Goal: Information Seeking & Learning: Learn about a topic

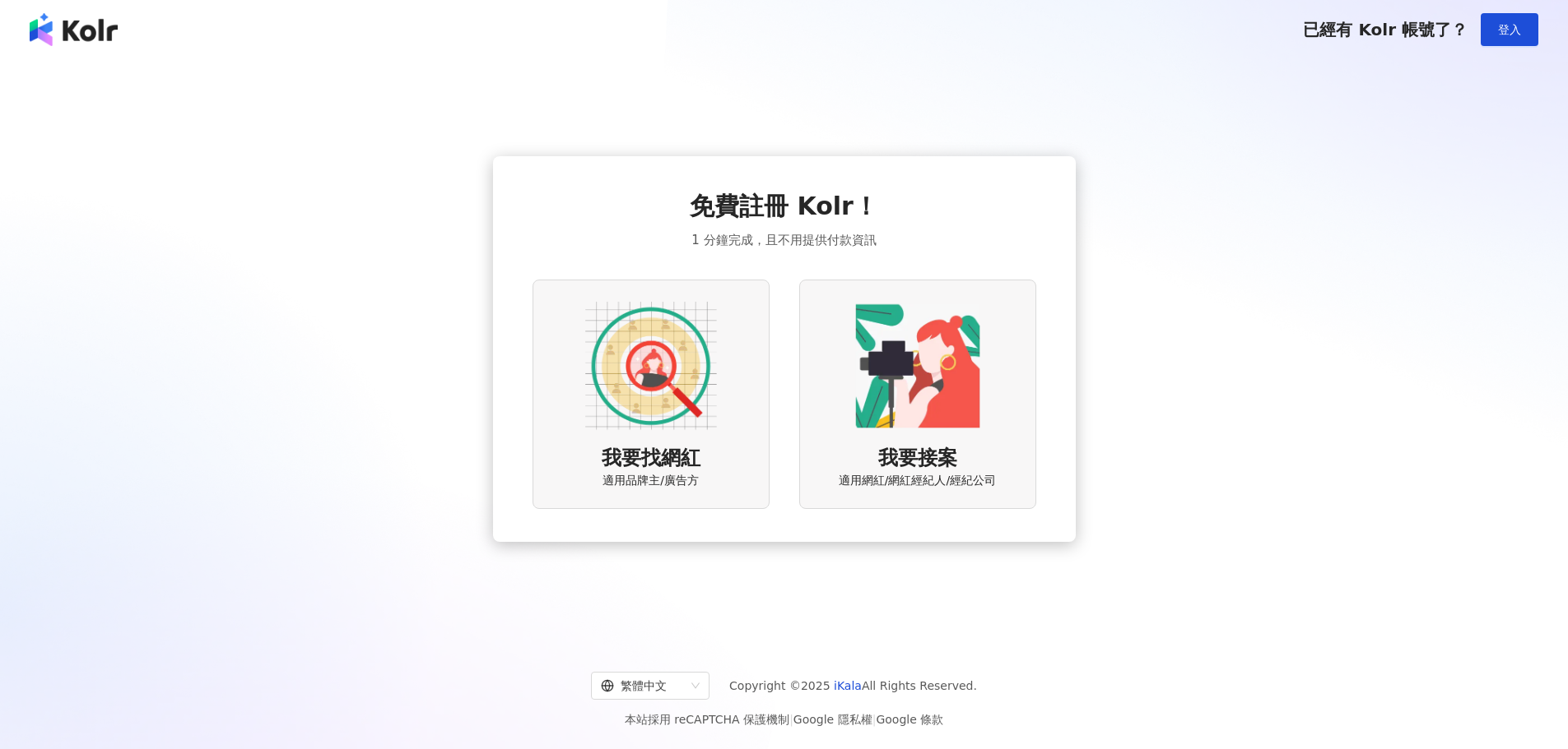
click at [614, 383] on img at bounding box center [650, 365] width 132 height 131
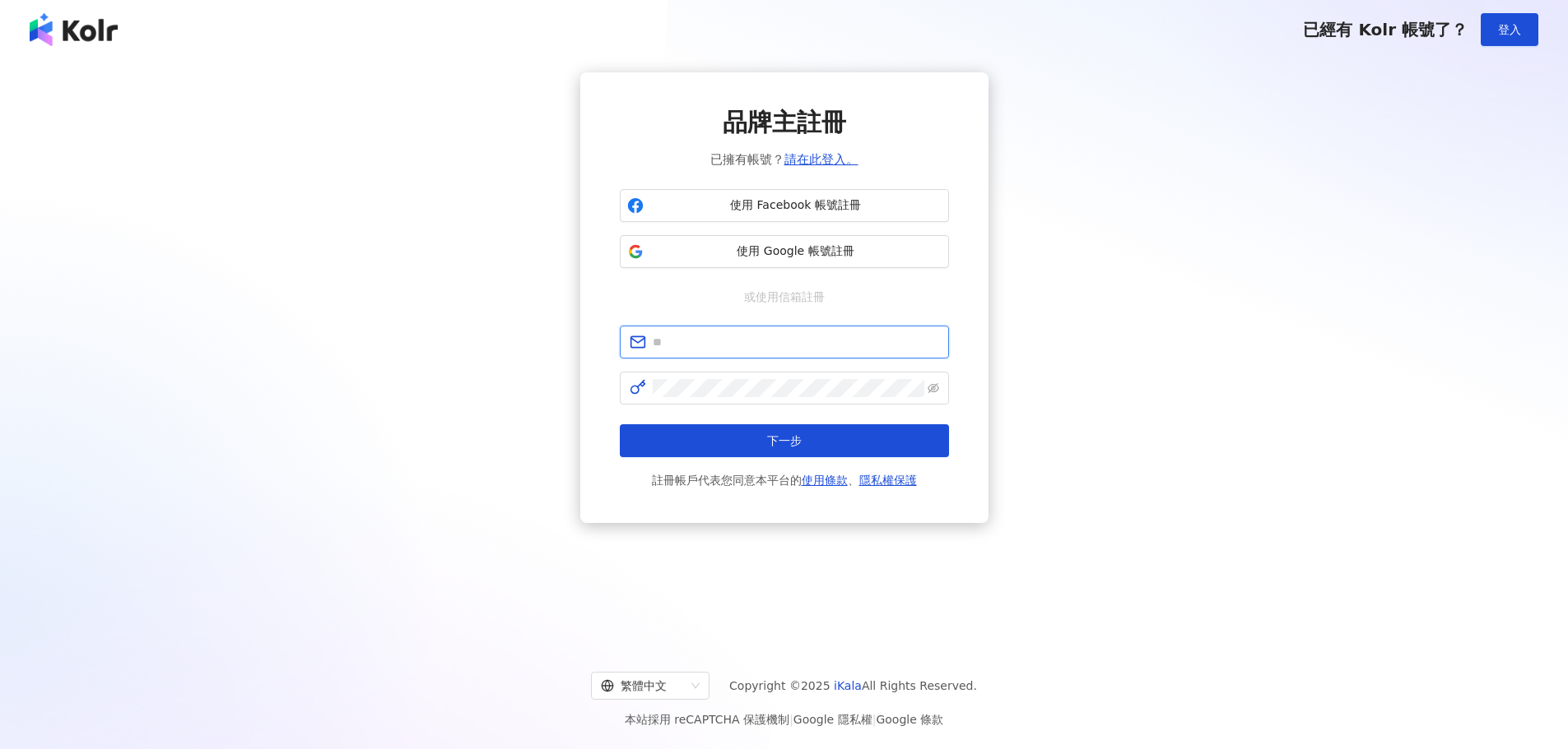
type input "**********"
click at [724, 433] on button "下一步" at bounding box center [784, 441] width 329 height 33
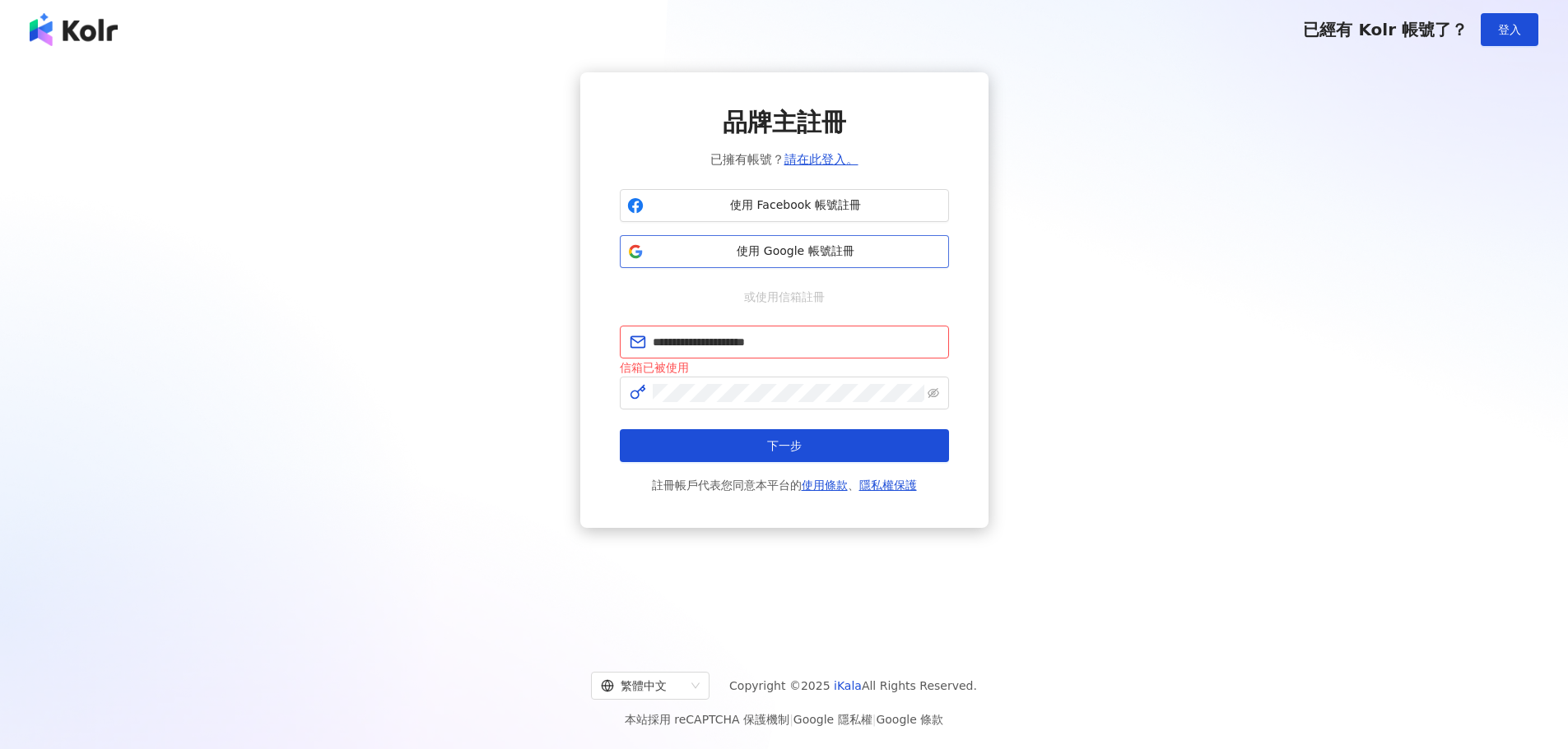
click at [717, 261] on button "使用 Google 帳號註冊" at bounding box center [784, 252] width 329 height 33
click at [803, 165] on link "請在此登入。" at bounding box center [821, 160] width 74 height 15
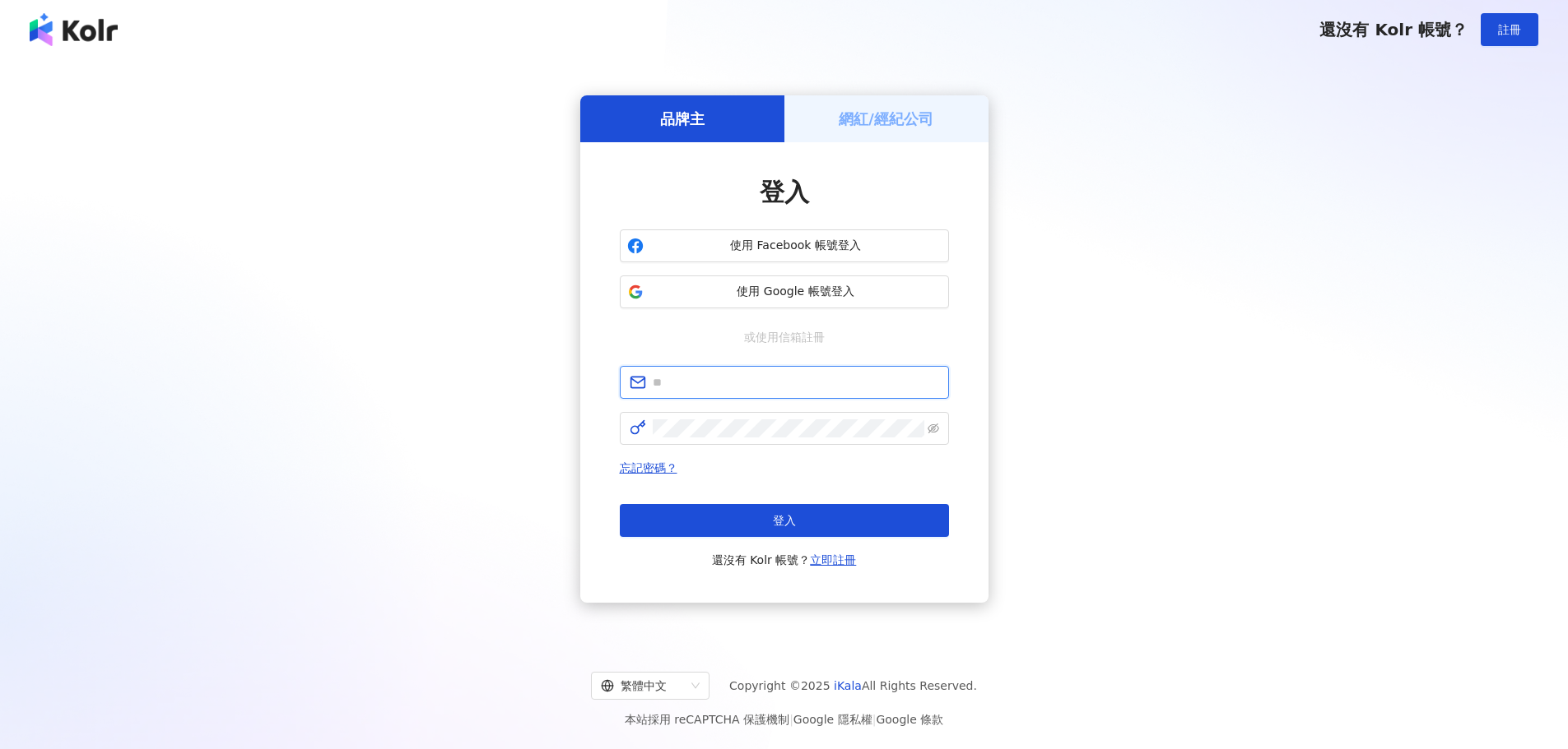
type input "**********"
click at [717, 521] on button "登入" at bounding box center [784, 520] width 329 height 33
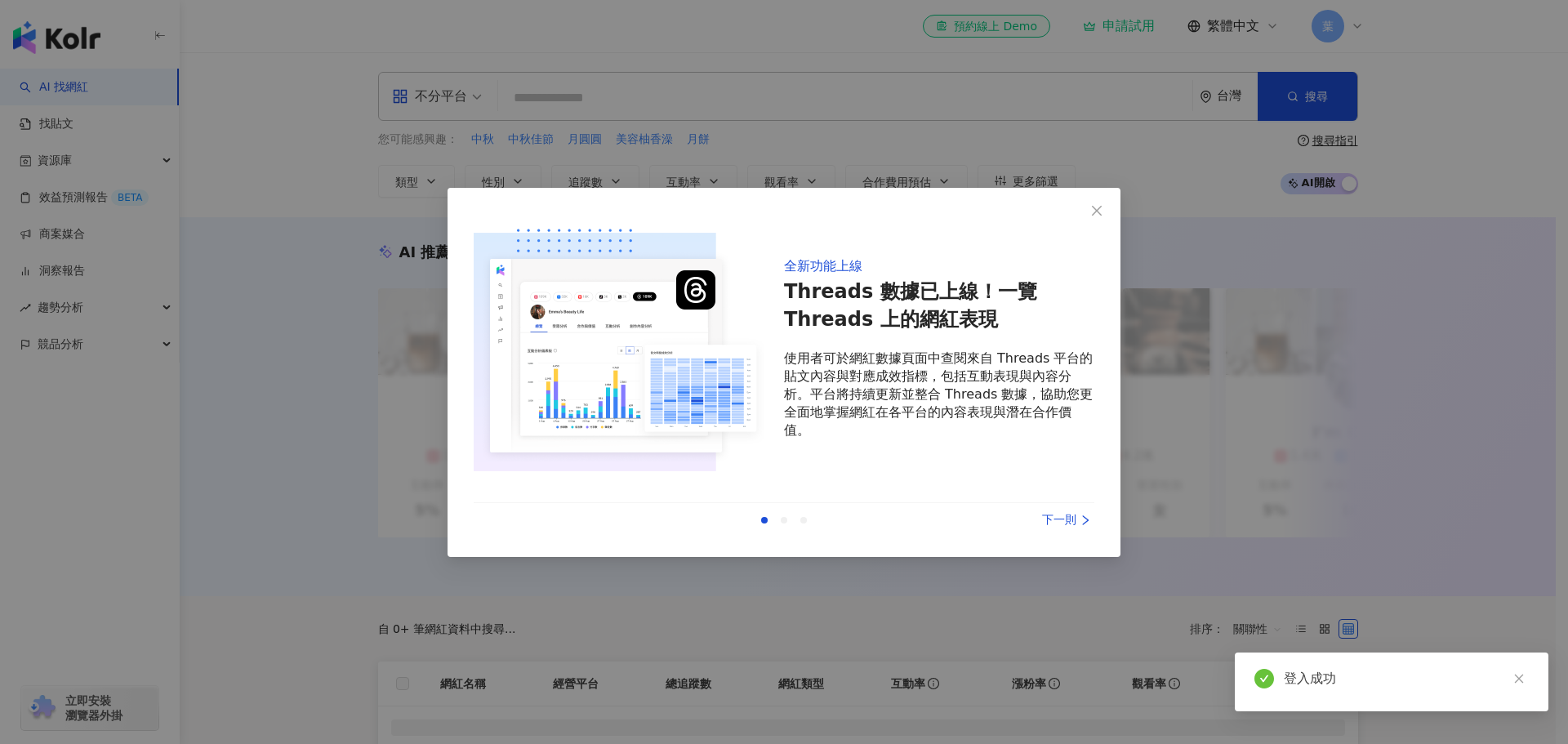
click at [1062, 517] on div "下一則" at bounding box center [1033, 519] width 122 height 18
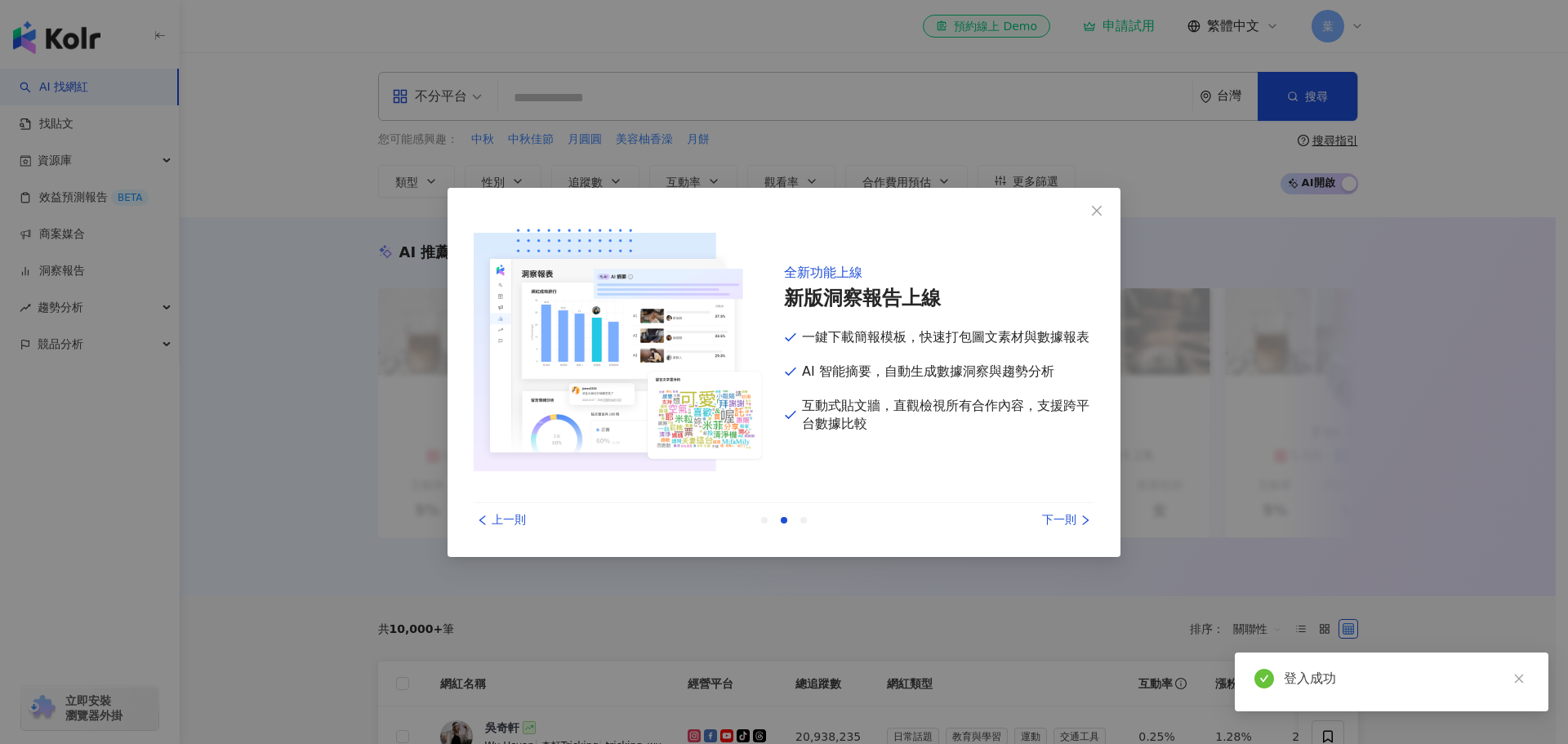
click at [1063, 519] on div "下一則" at bounding box center [1033, 519] width 122 height 18
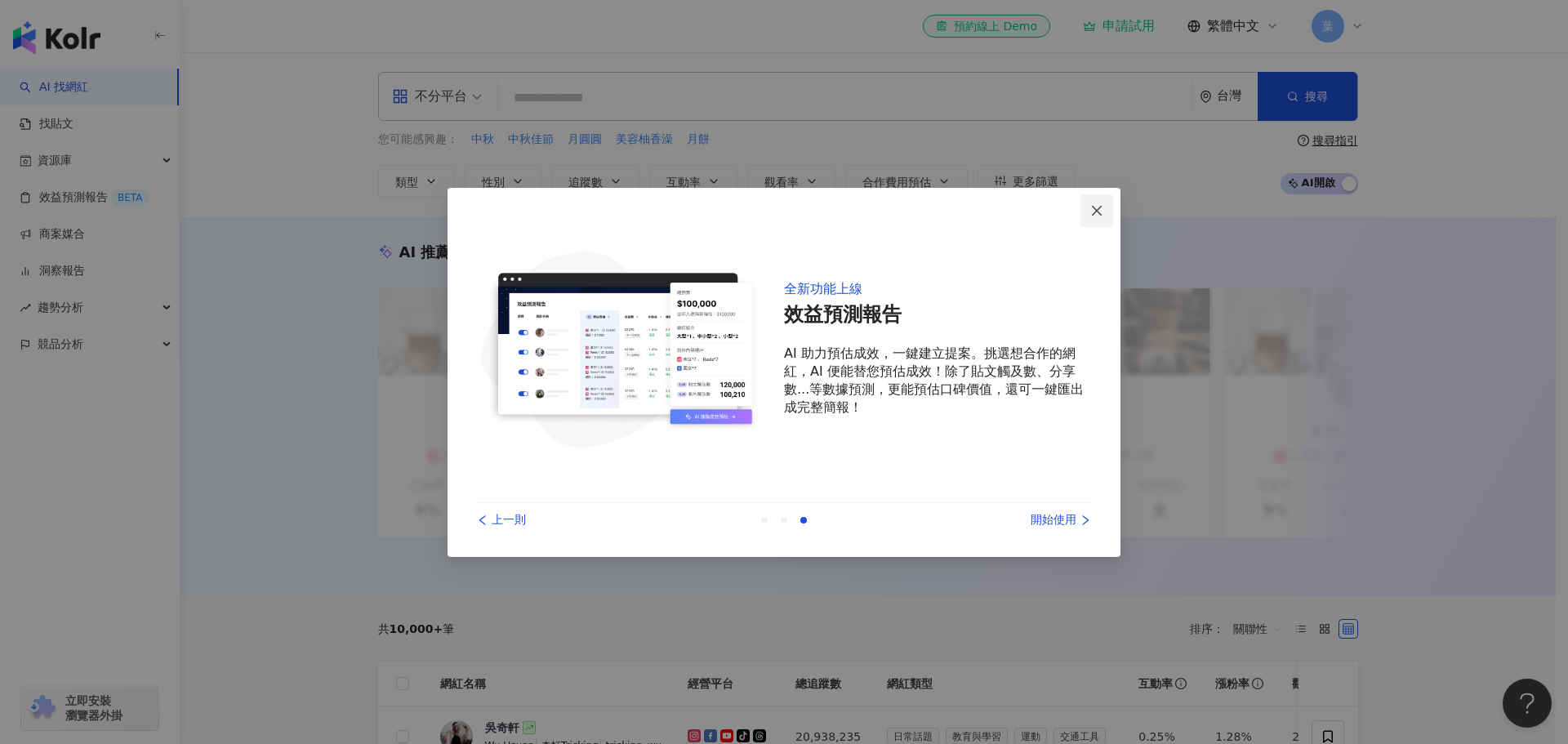
click at [1090, 210] on icon "close" at bounding box center [1097, 210] width 13 height 13
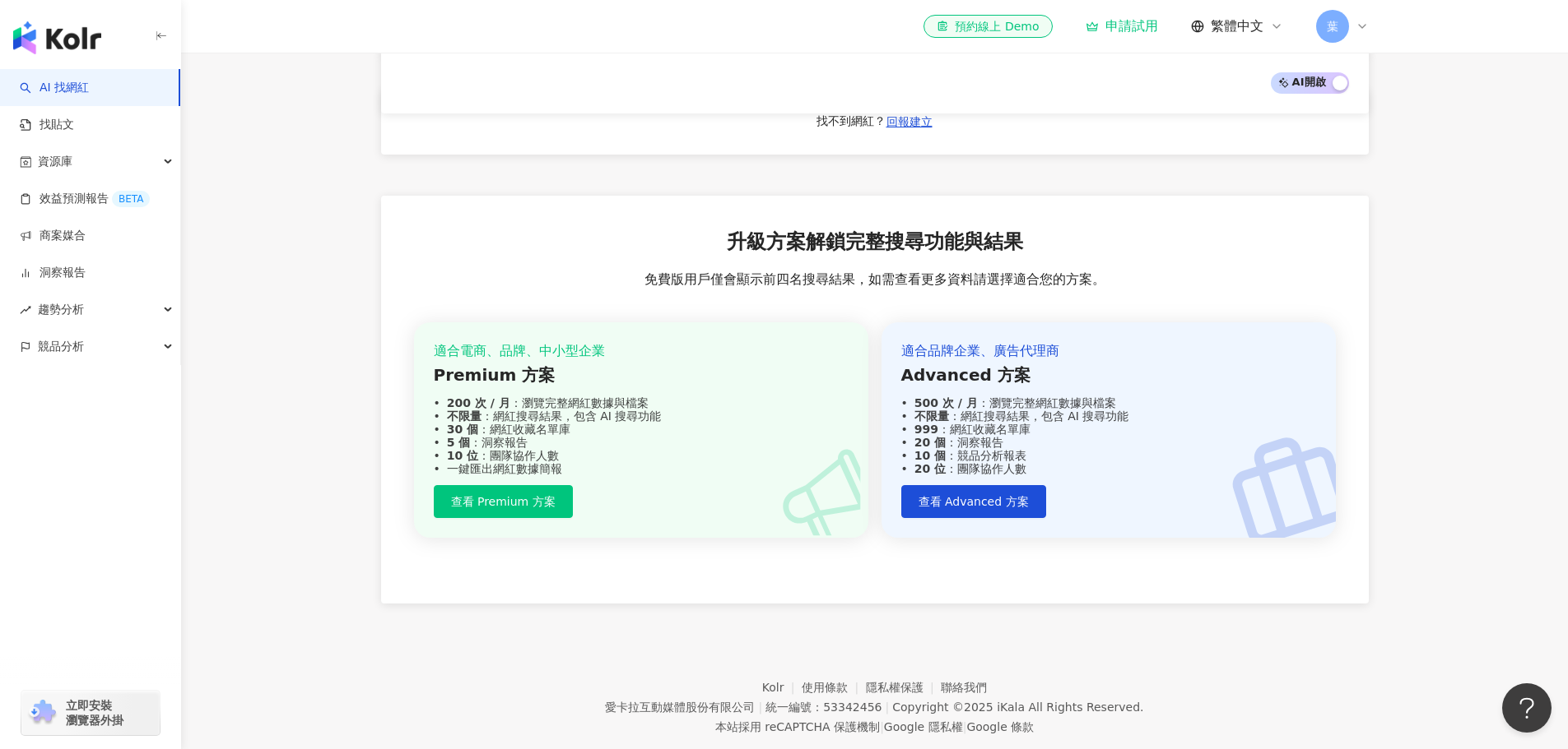
scroll to position [905, 0]
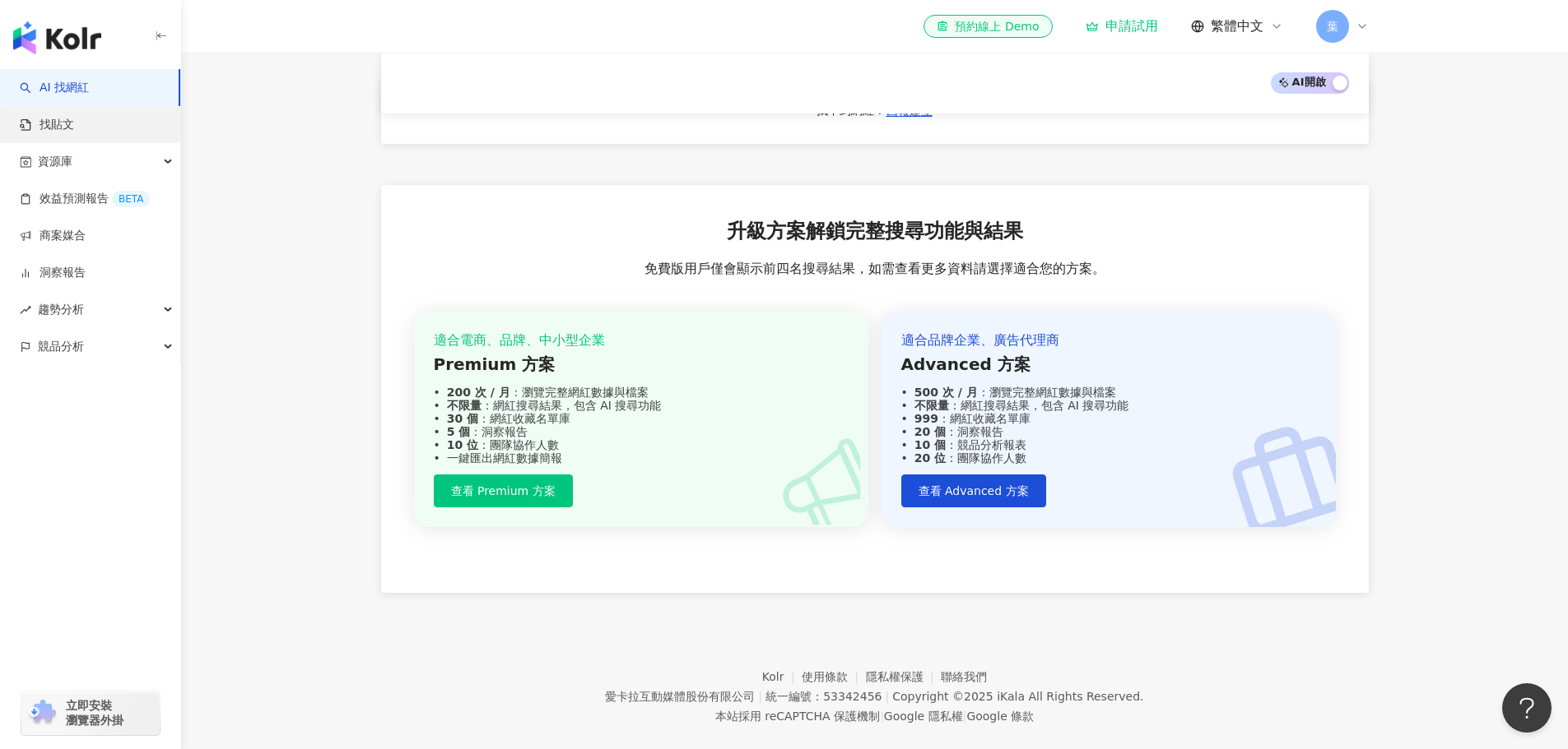
click at [74, 120] on link "找貼文" at bounding box center [46, 125] width 54 height 16
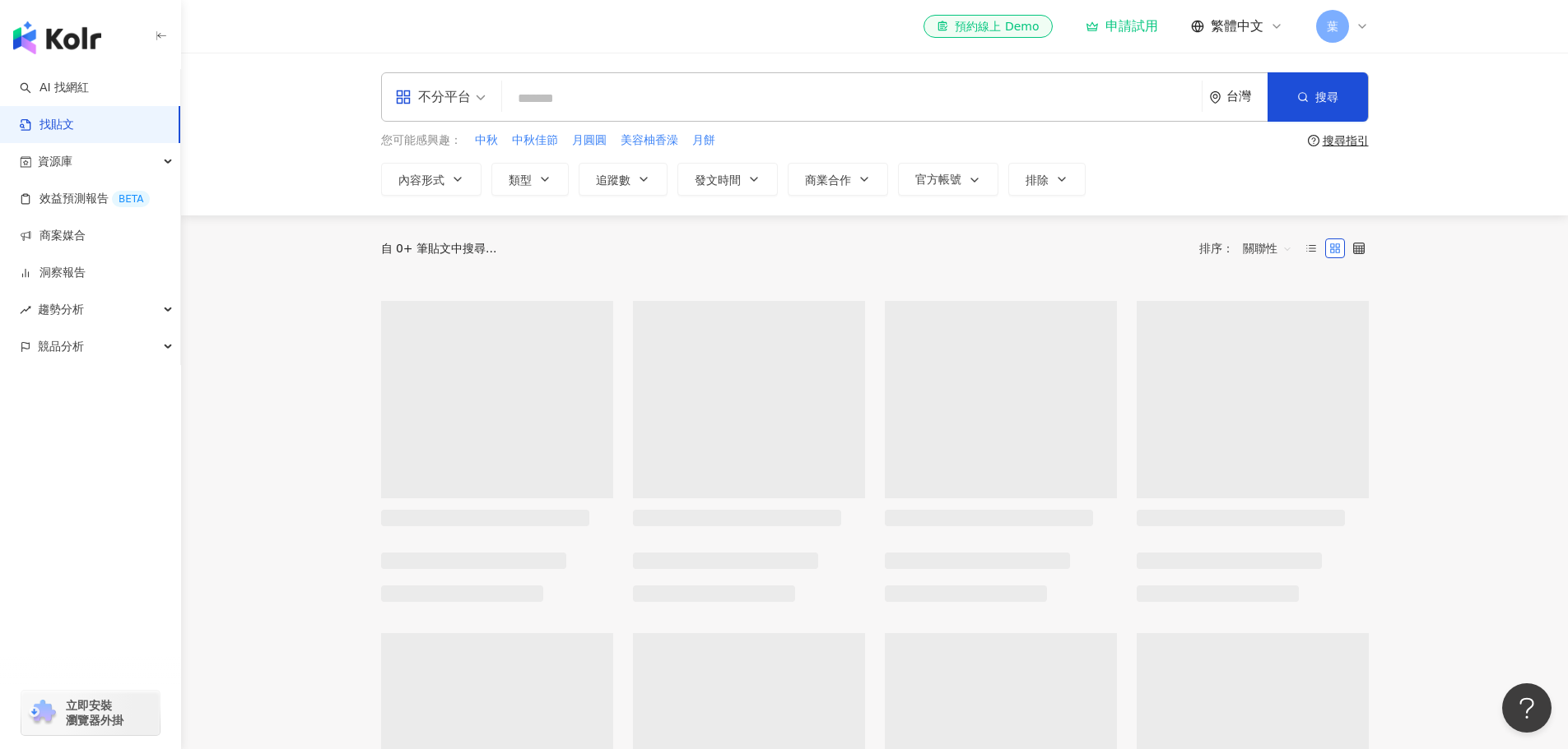
click at [451, 101] on div "不分平台" at bounding box center [432, 97] width 76 height 26
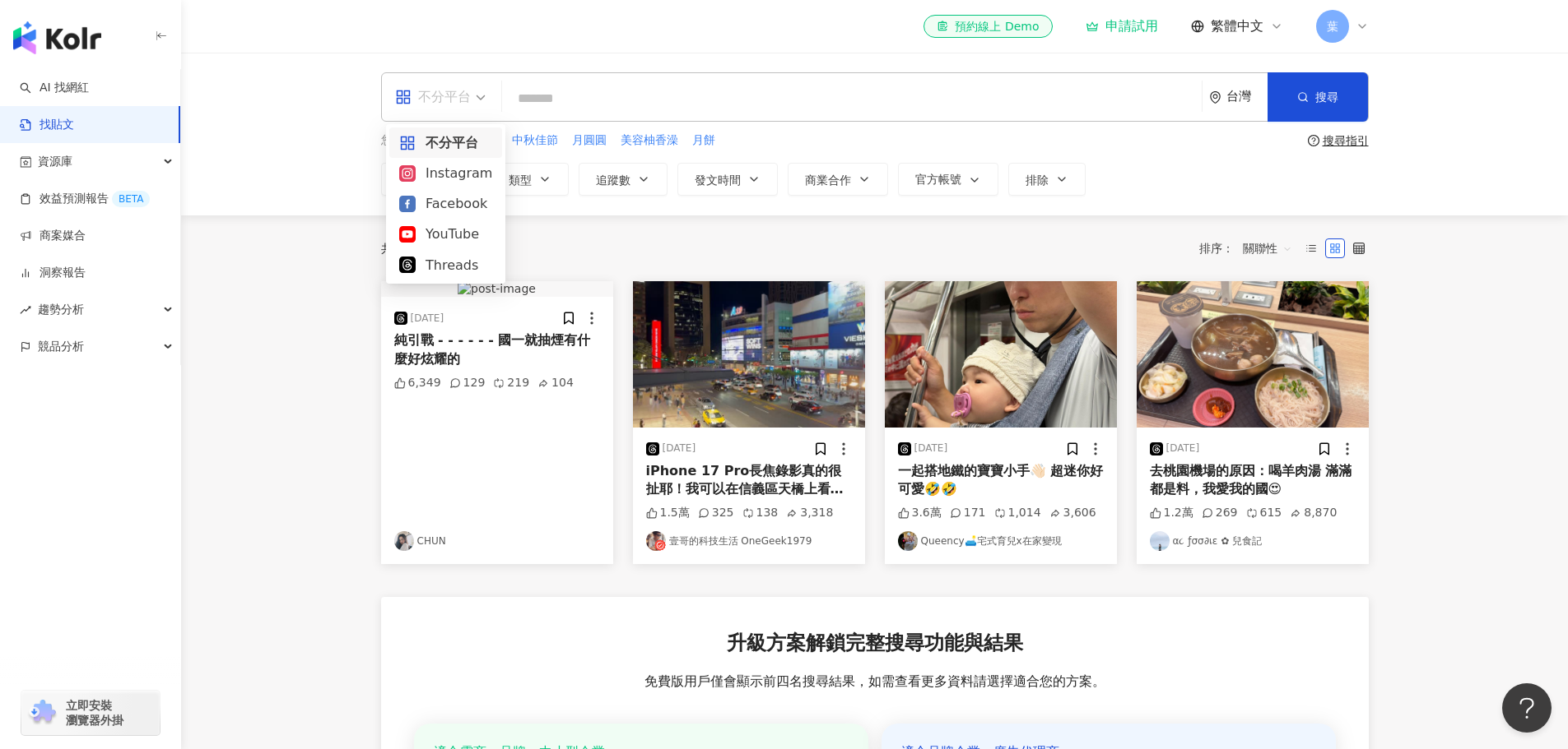
click at [464, 98] on div "不分平台" at bounding box center [432, 97] width 76 height 26
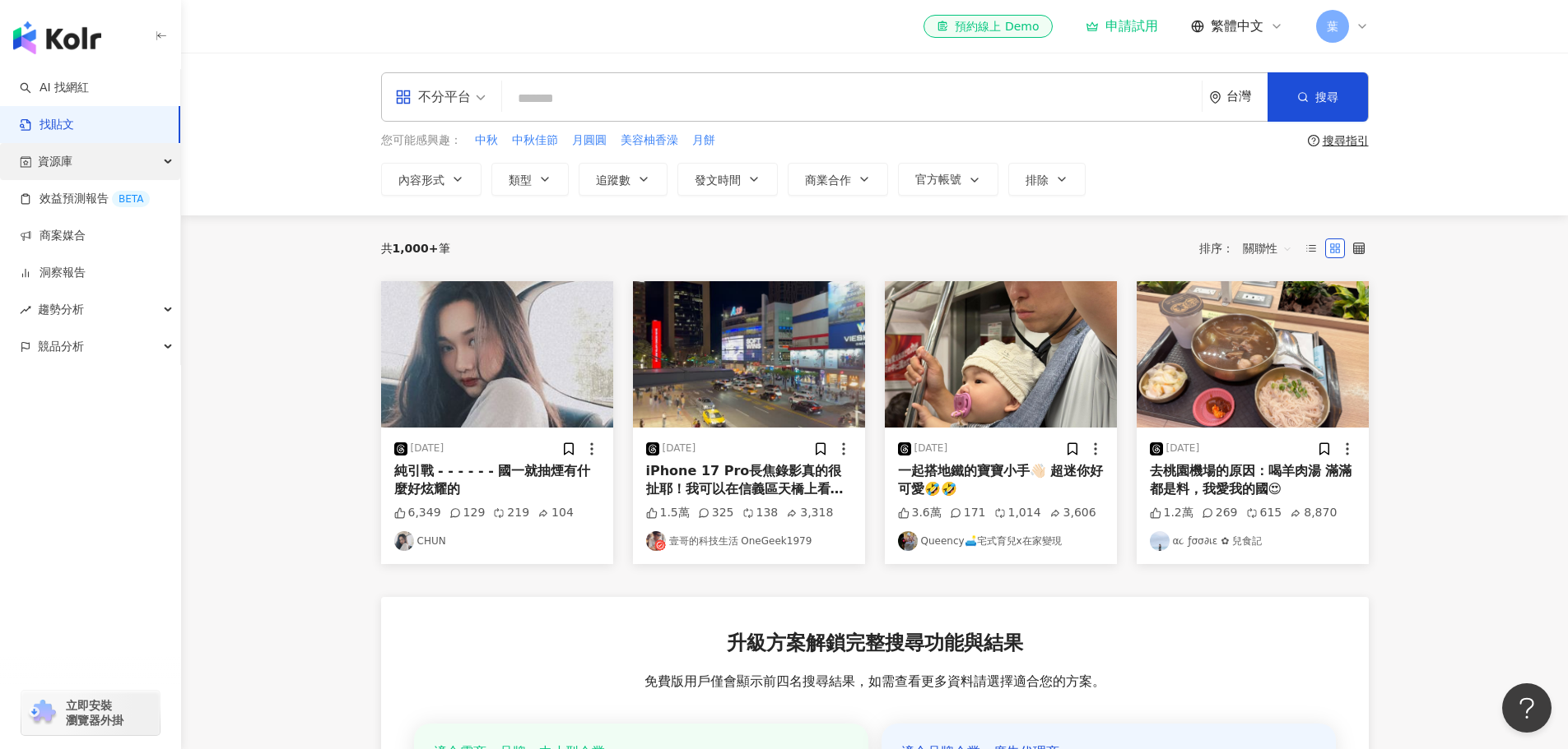
click at [97, 168] on div "資源庫" at bounding box center [90, 161] width 180 height 37
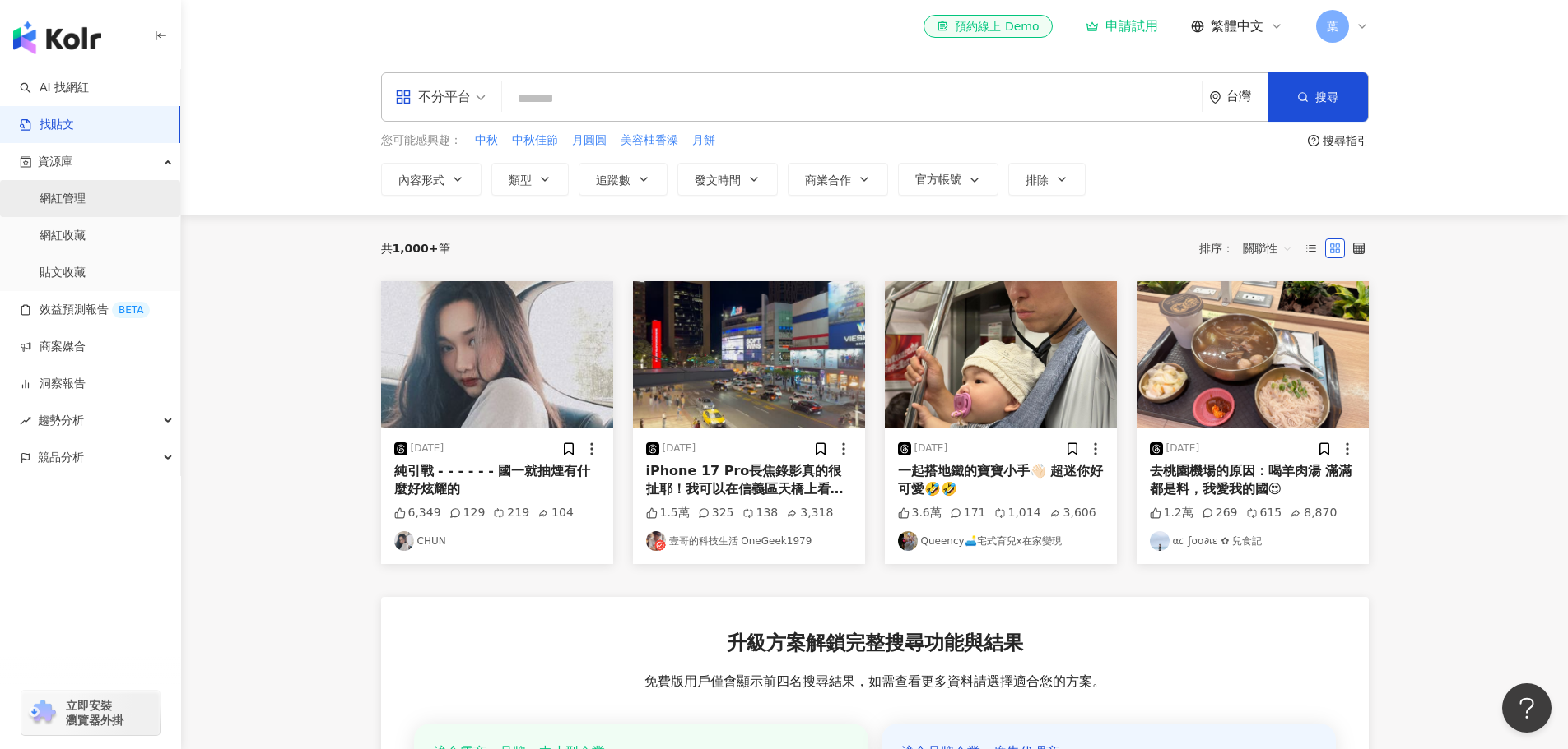
click at [85, 200] on link "網紅管理" at bounding box center [62, 199] width 46 height 16
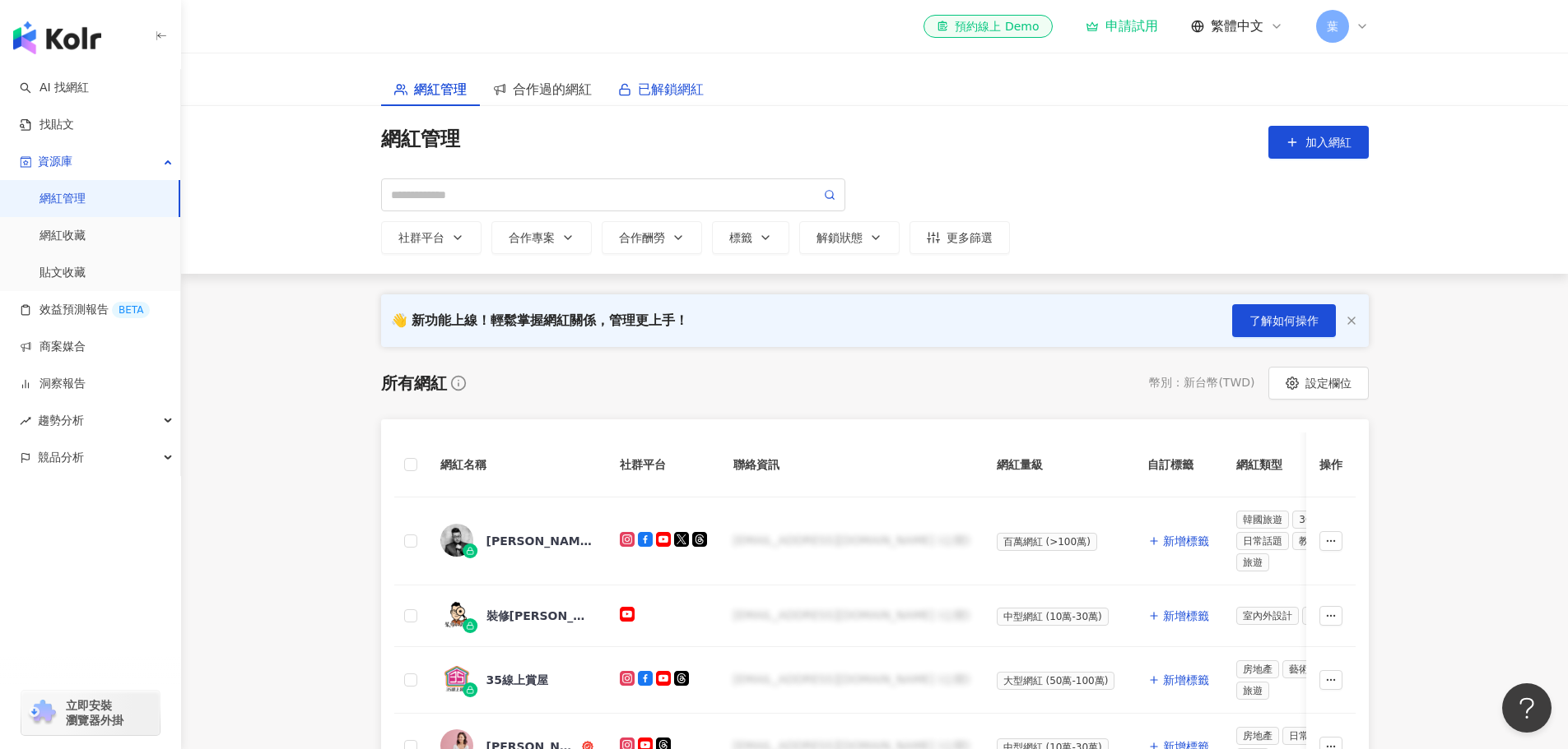
click at [661, 94] on span "已解鎖網紅" at bounding box center [671, 89] width 66 height 21
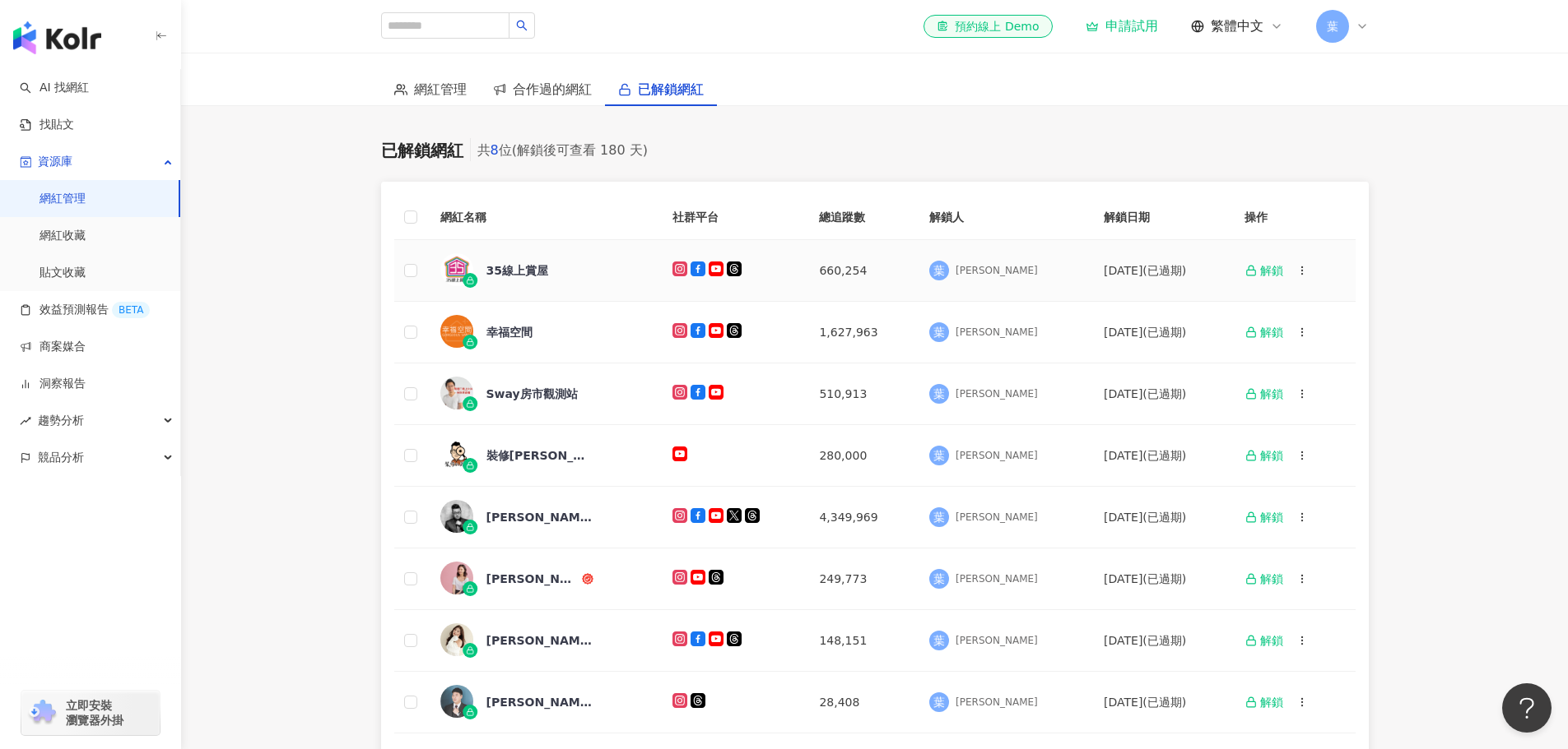
click at [518, 277] on div "35線上賞屋" at bounding box center [517, 270] width 62 height 16
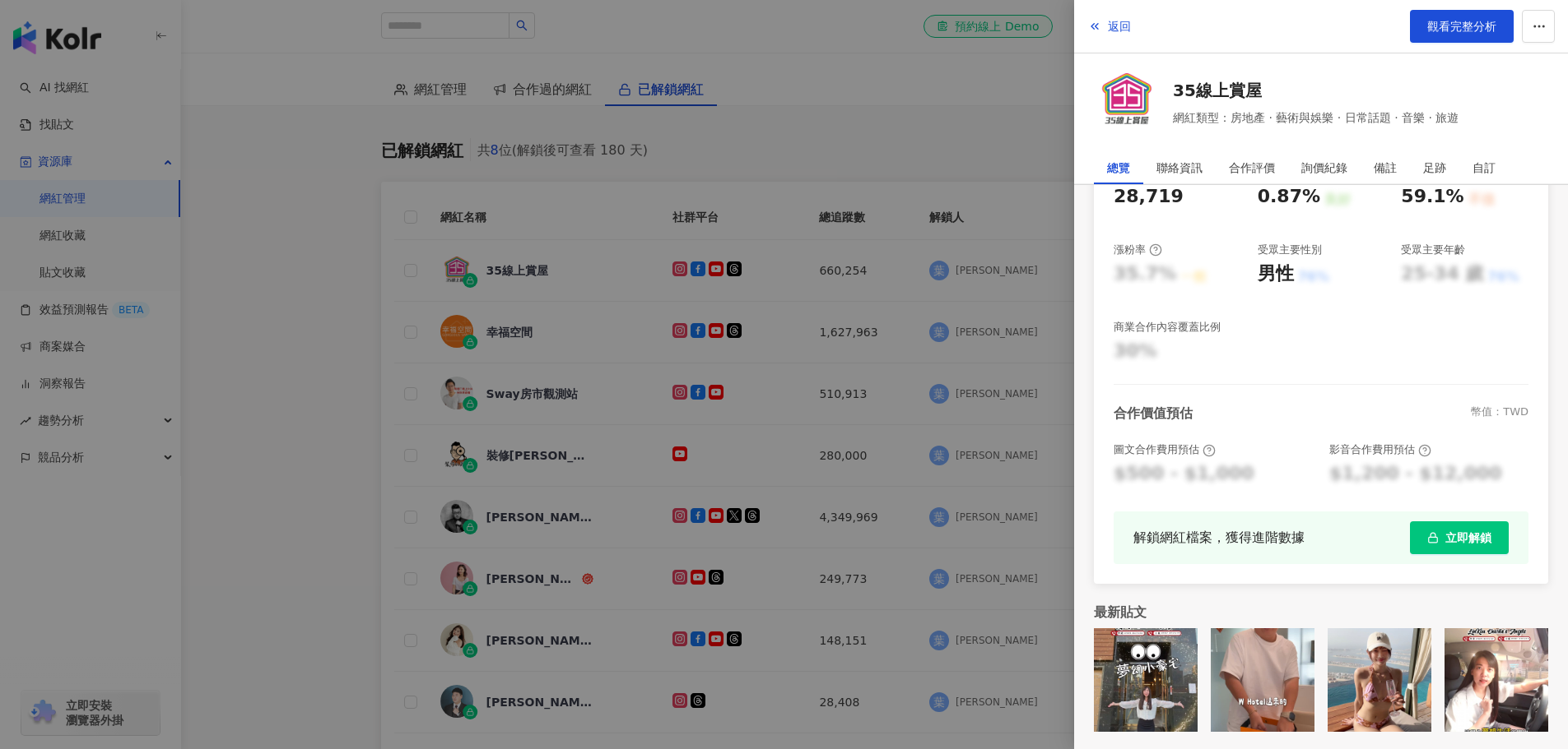
scroll to position [272, 0]
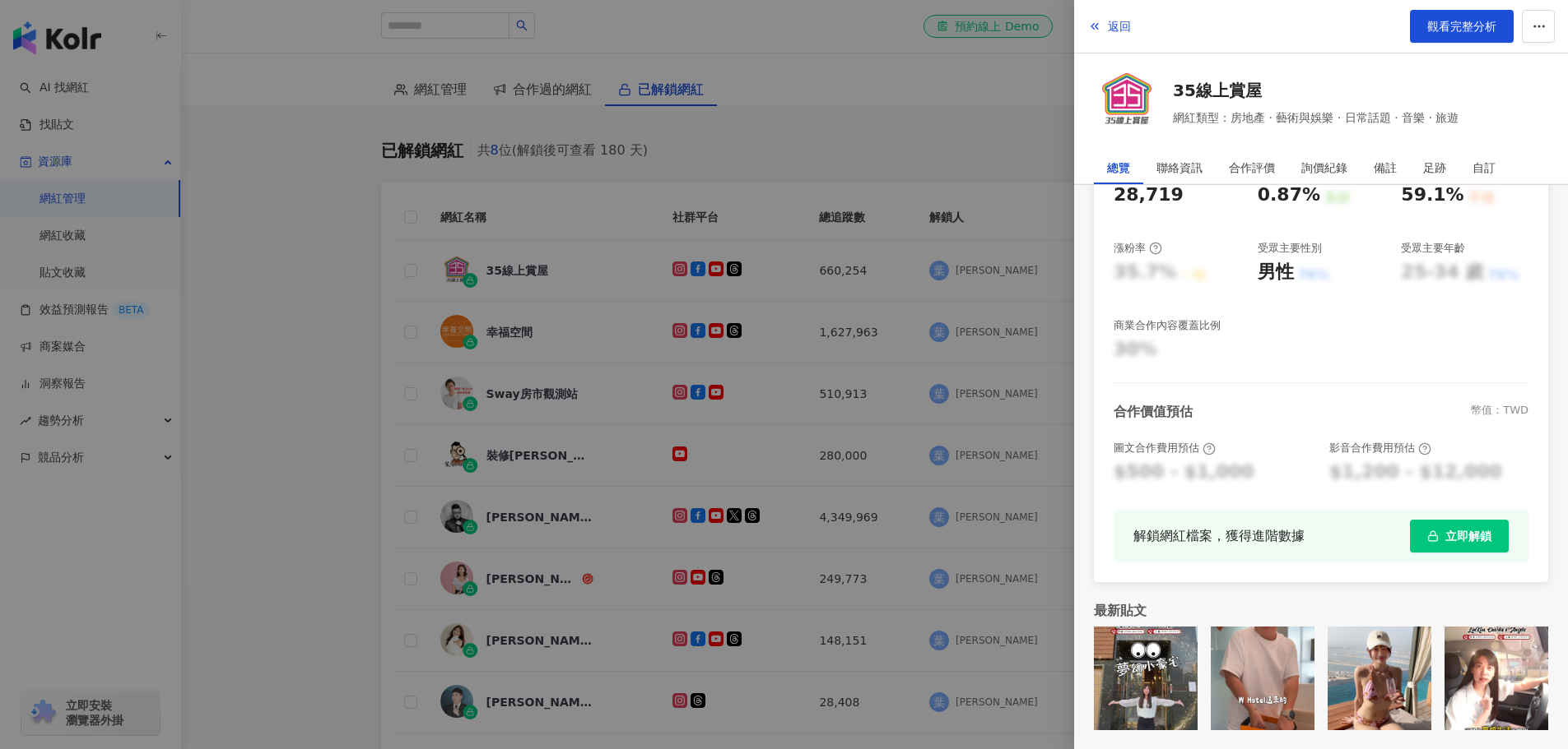
click at [328, 351] on div at bounding box center [784, 374] width 1568 height 749
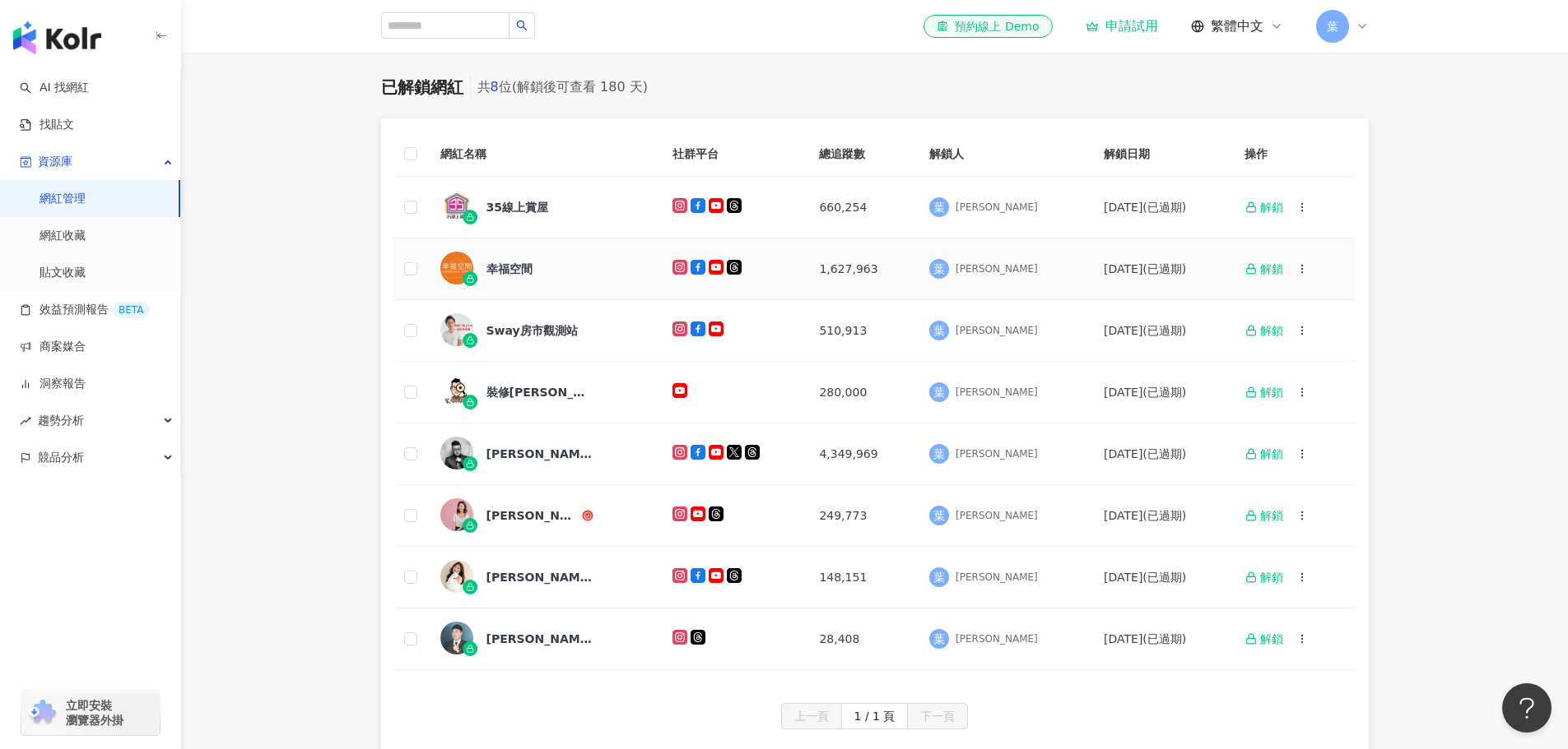
scroll to position [82, 0]
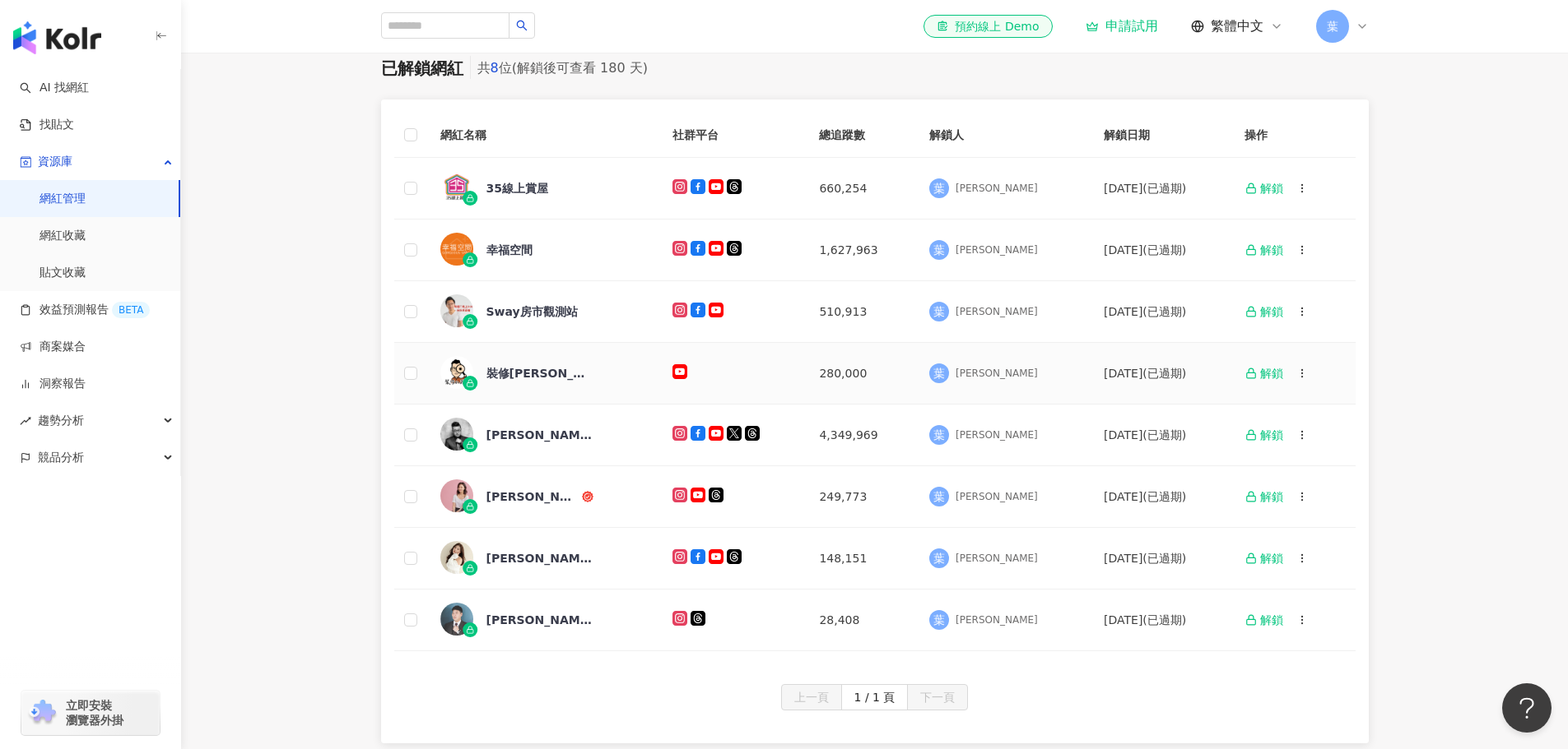
click at [500, 371] on div "裝修小武郎" at bounding box center [539, 373] width 107 height 16
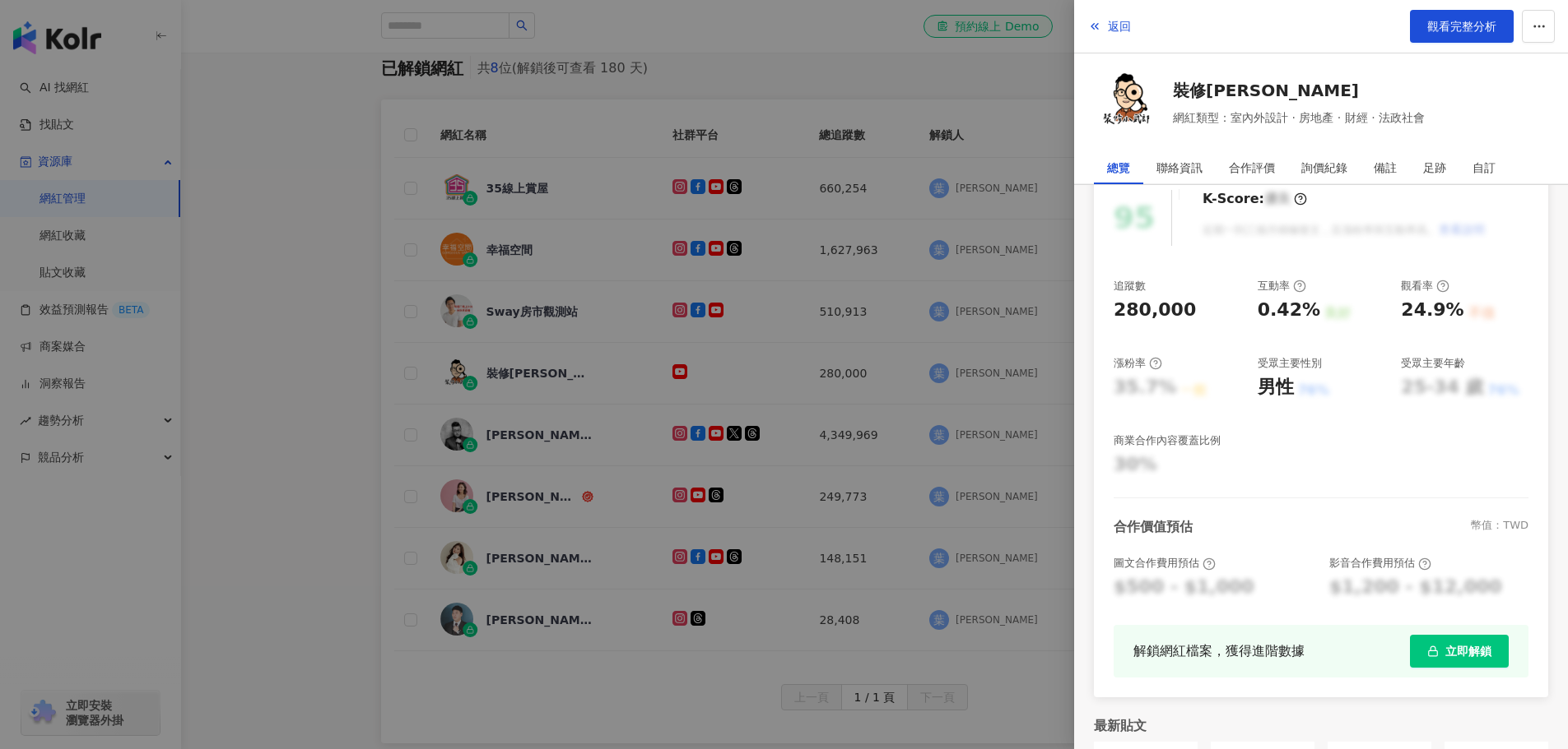
scroll to position [0, 0]
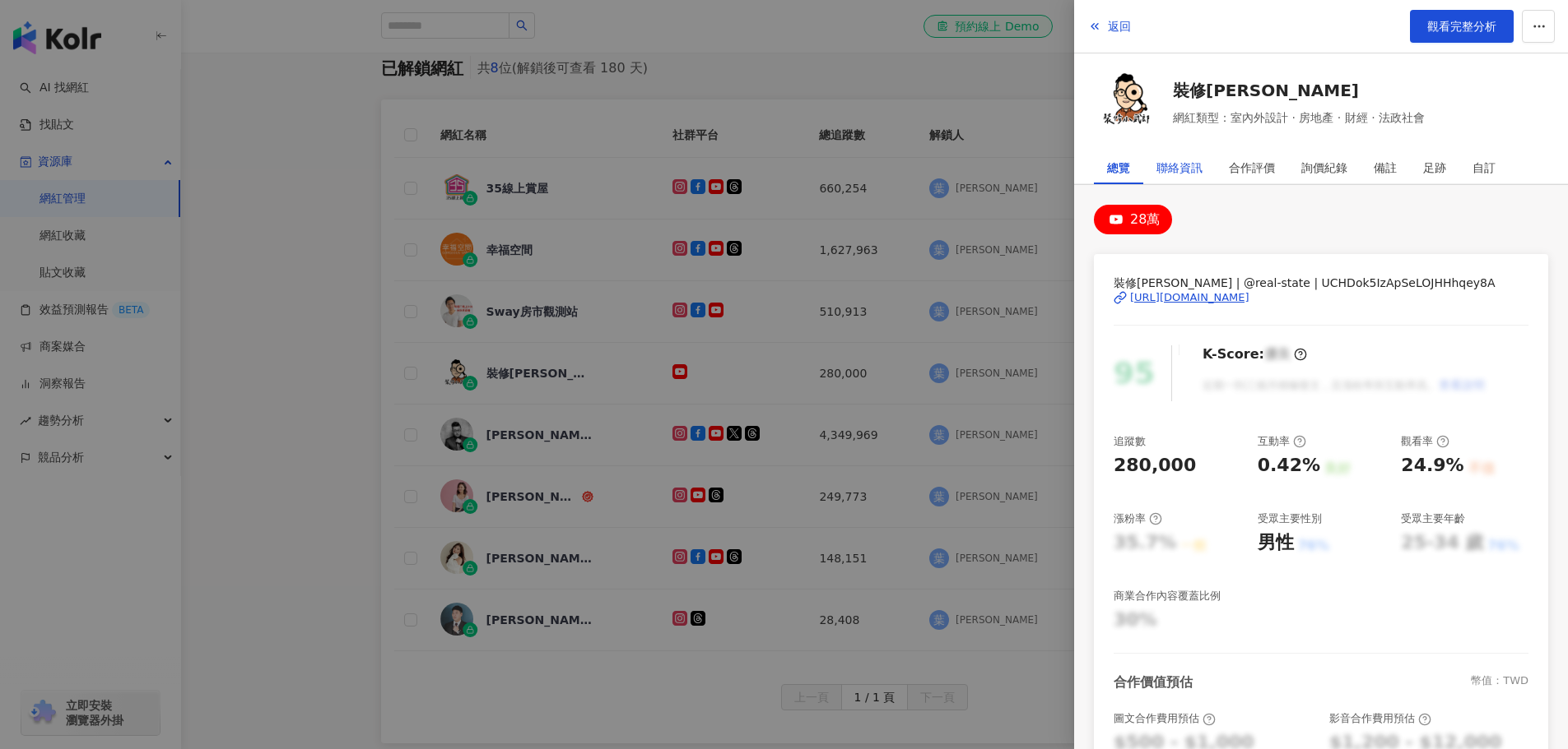
click at [1183, 172] on div "聯絡資訊" at bounding box center [1179, 167] width 46 height 33
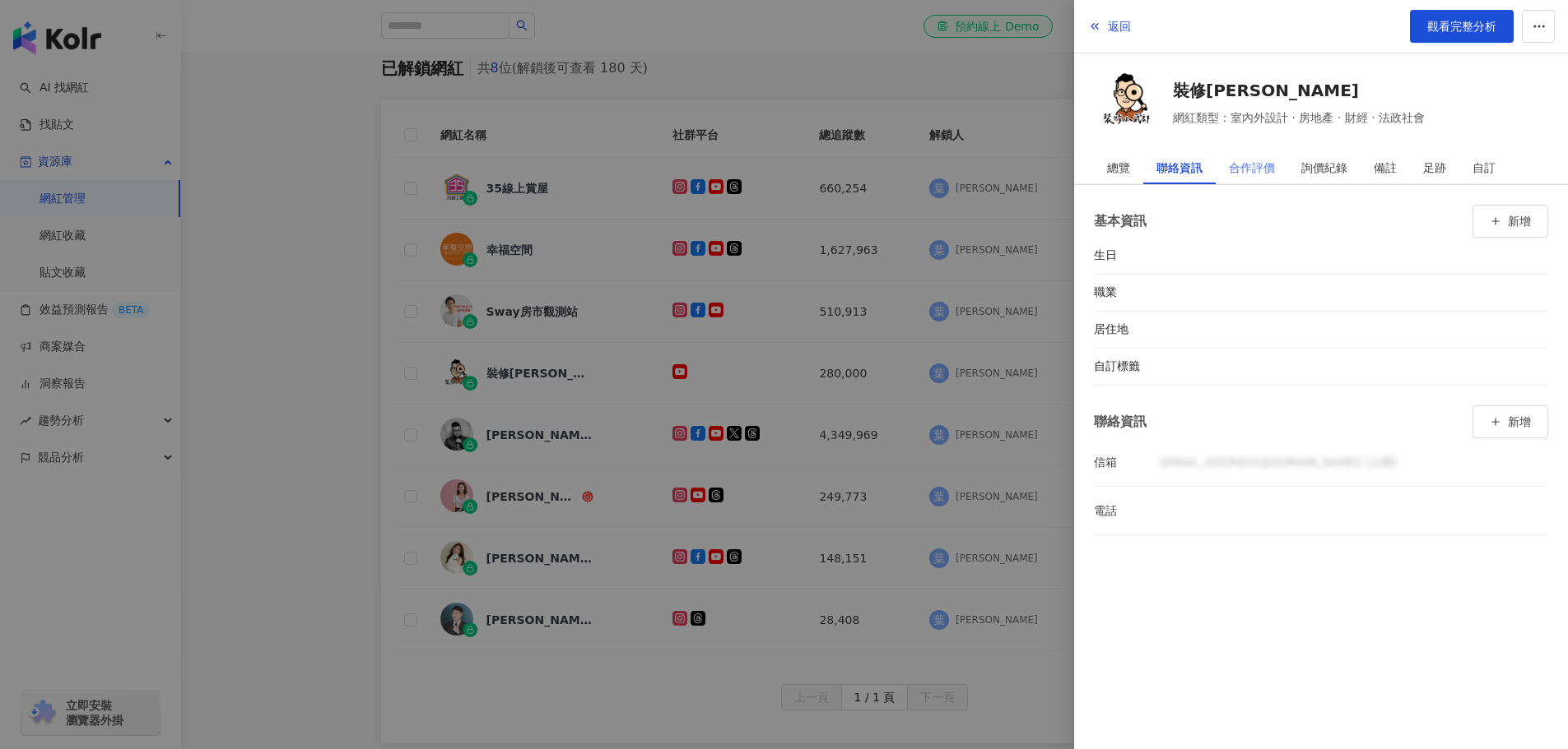
click at [1223, 163] on div "合作評價" at bounding box center [1252, 167] width 73 height 33
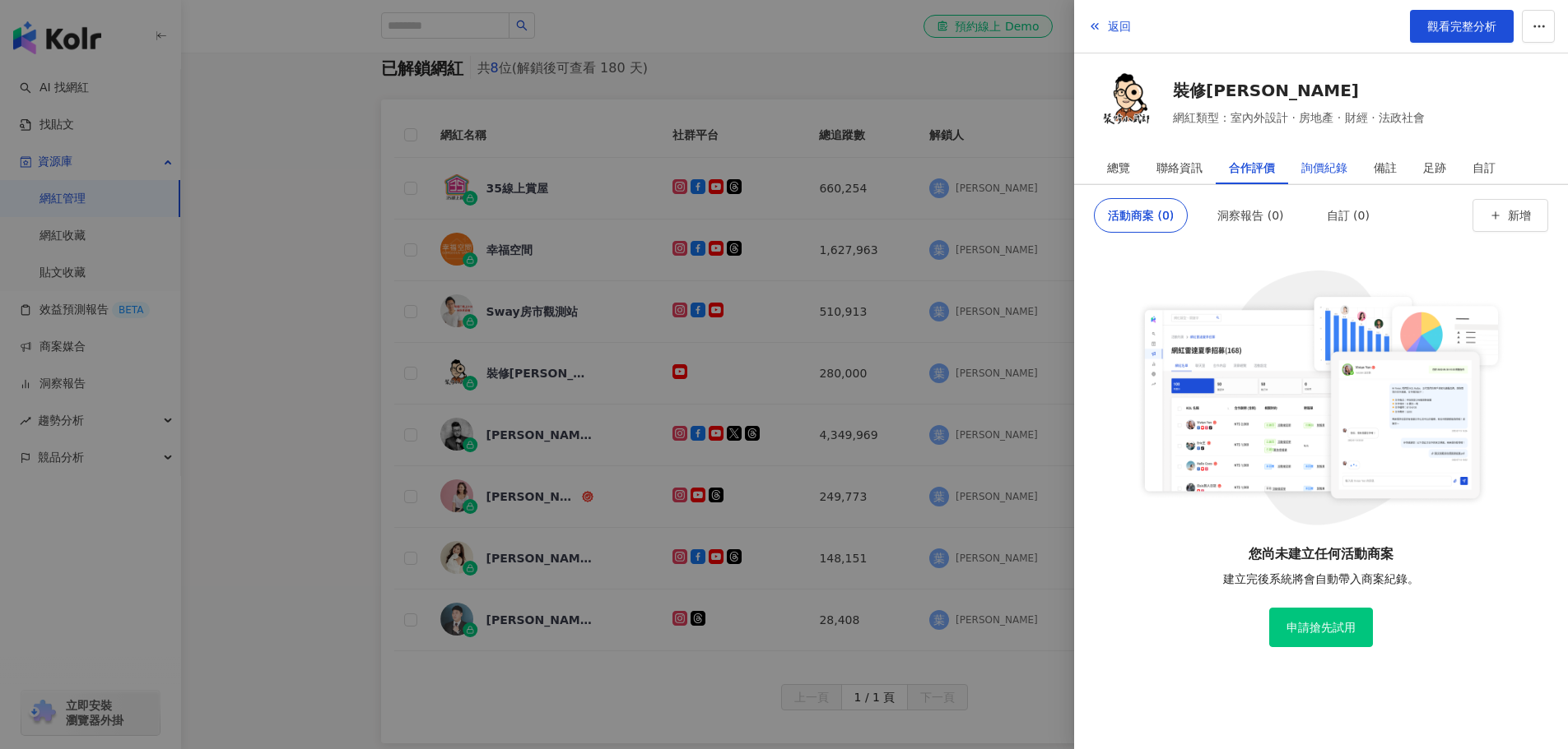
click at [1332, 166] on div "詢價紀錄" at bounding box center [1324, 167] width 46 height 33
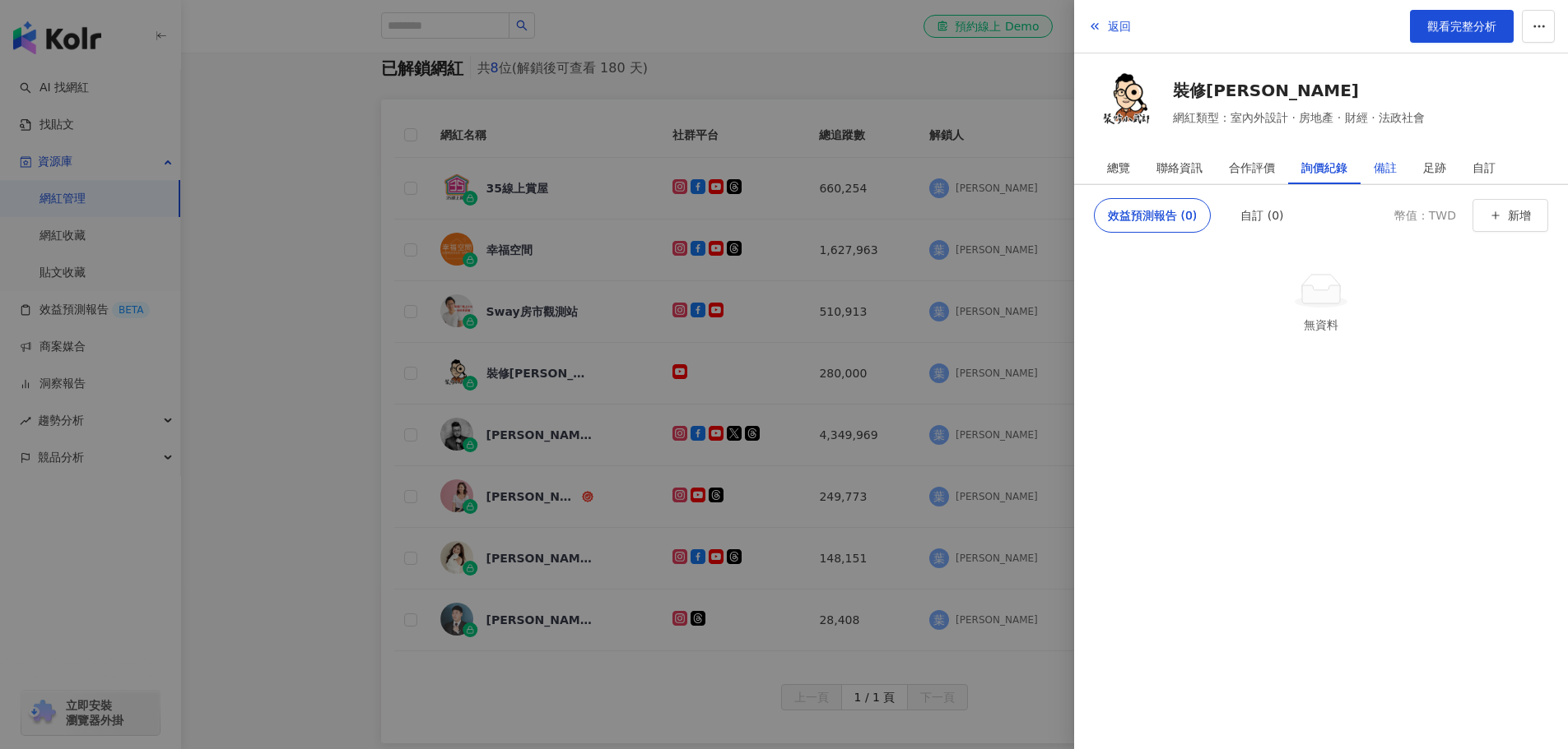
click at [1394, 165] on div "備註" at bounding box center [1385, 167] width 23 height 33
drag, startPoint x: 1424, startPoint y: 165, endPoint x: 1447, endPoint y: 167, distance: 23.1
click at [1424, 167] on div "足跡" at bounding box center [1435, 167] width 23 height 33
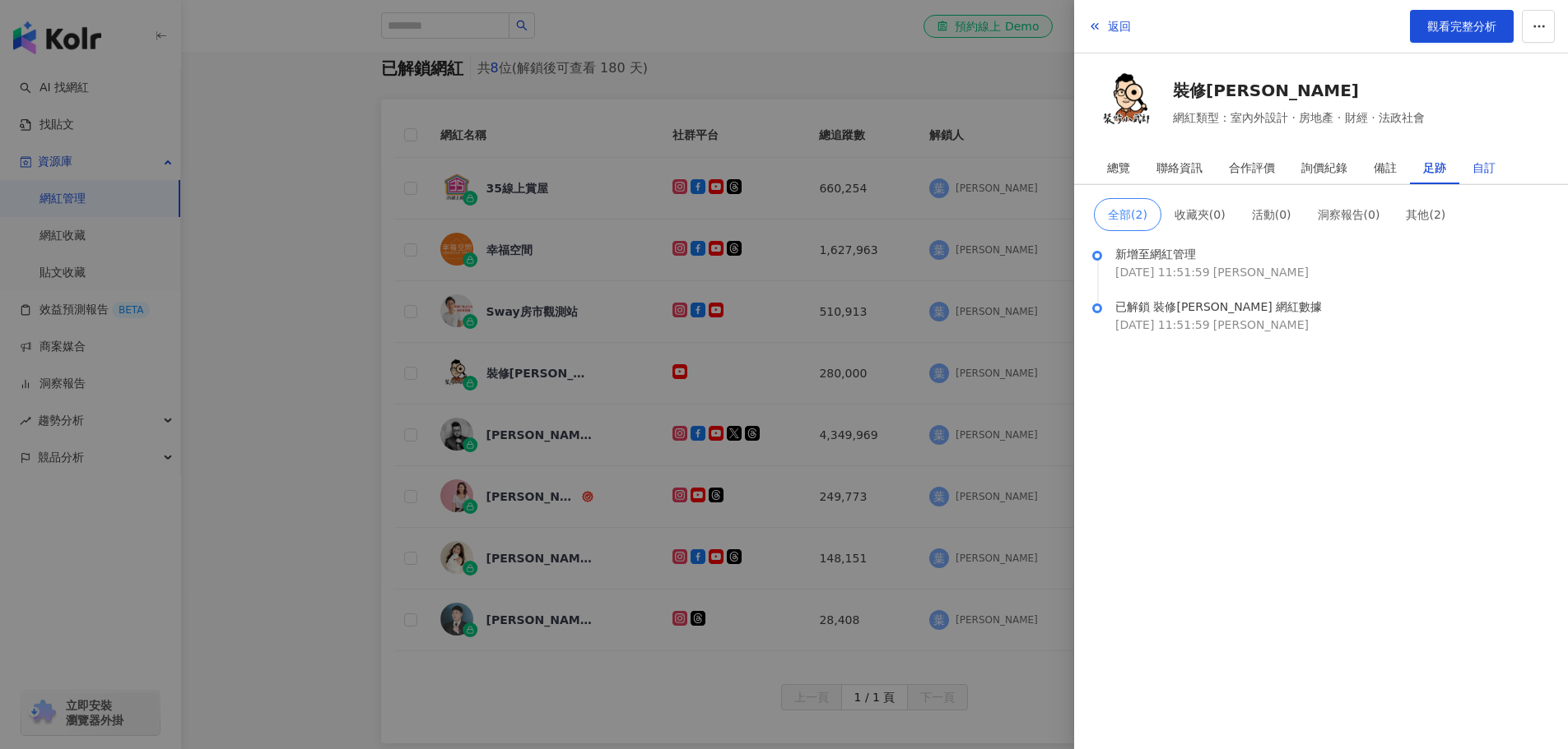
click at [1489, 167] on div "自訂" at bounding box center [1484, 167] width 23 height 33
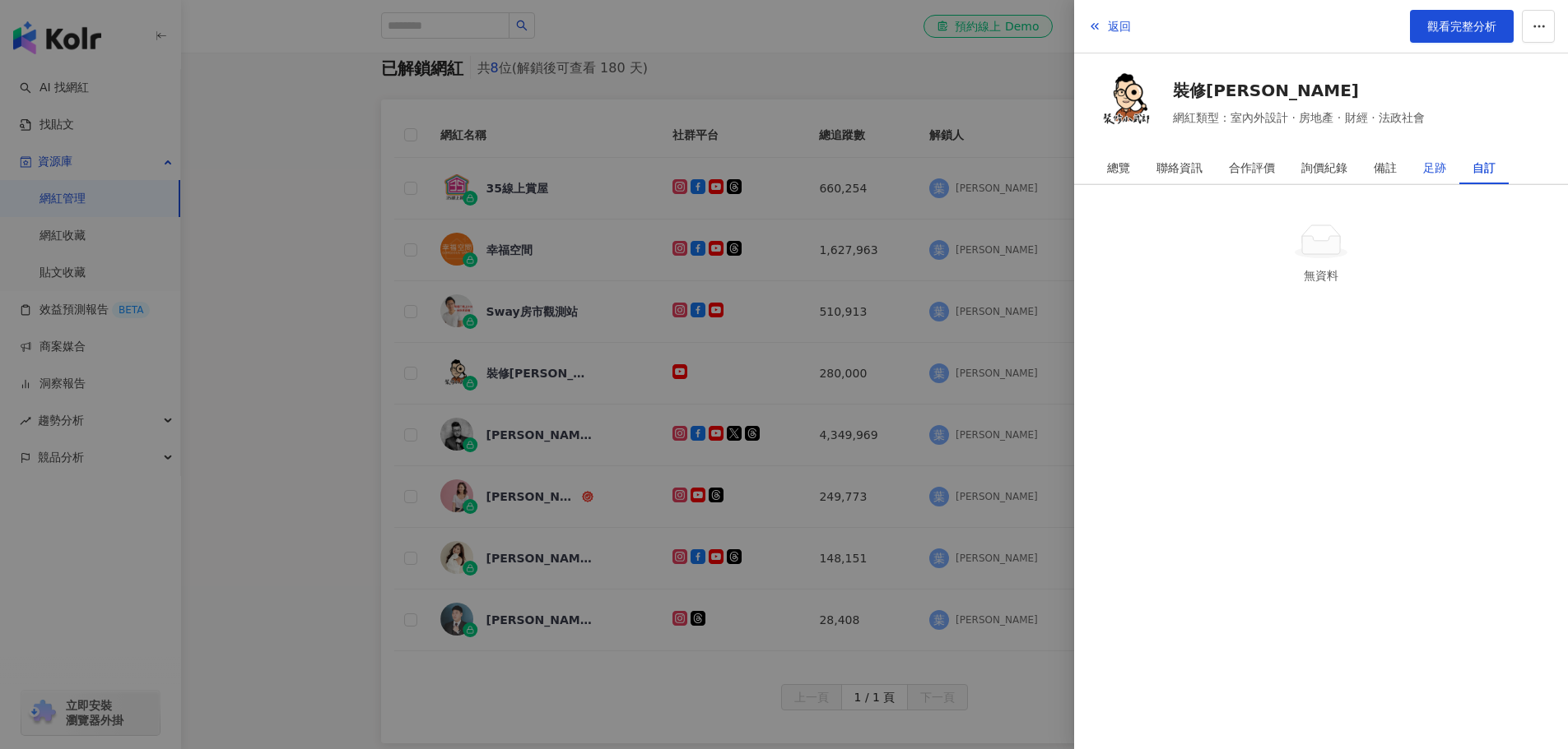
click at [1432, 173] on div "足跡" at bounding box center [1435, 167] width 23 height 33
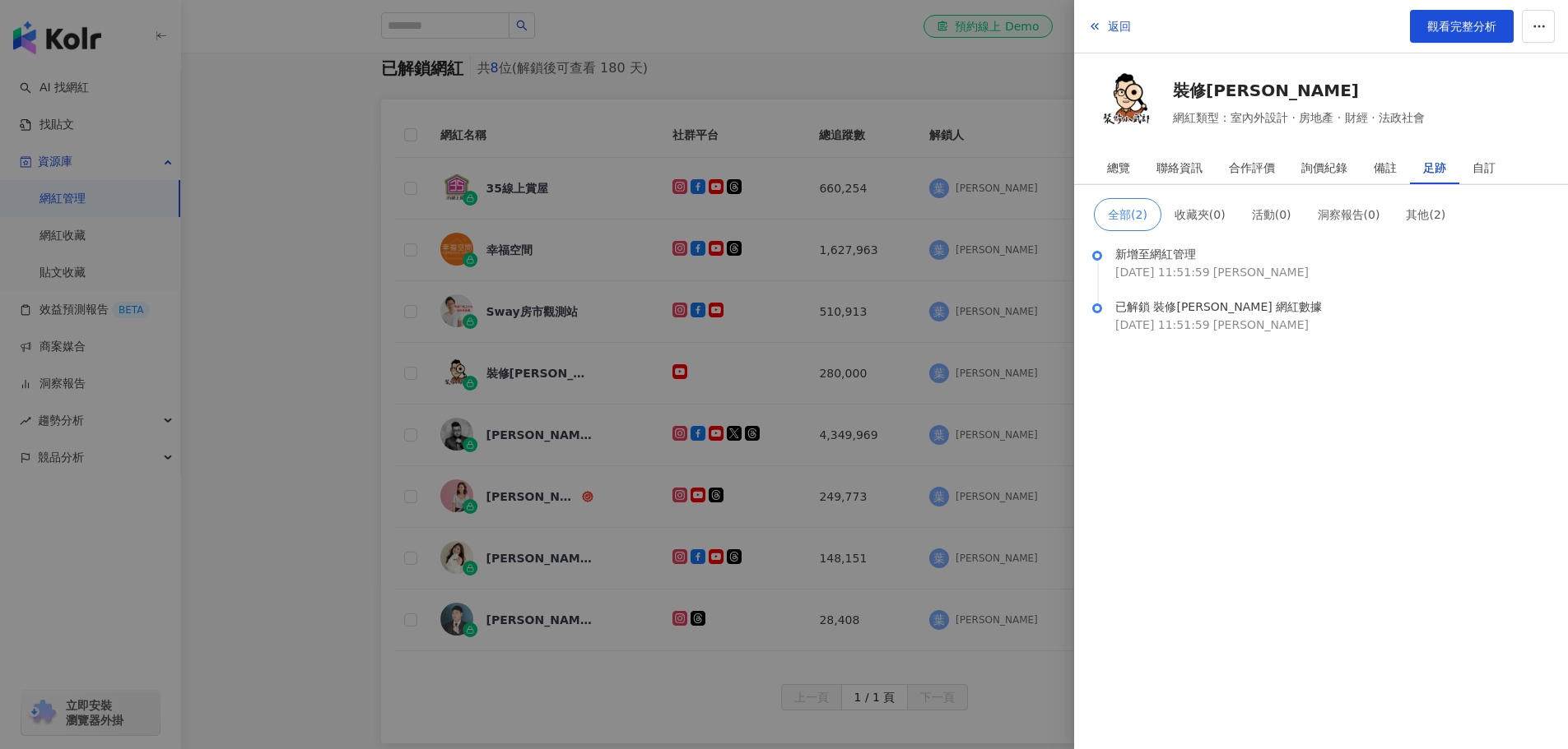
click at [1180, 259] on div "新增至網紅管理" at bounding box center [1332, 253] width 433 height 18
click at [1192, 304] on div "已解鎖 裝修小武郎 網紅數據" at bounding box center [1332, 306] width 433 height 18
click at [1130, 174] on div "總覽" at bounding box center [1119, 167] width 49 height 33
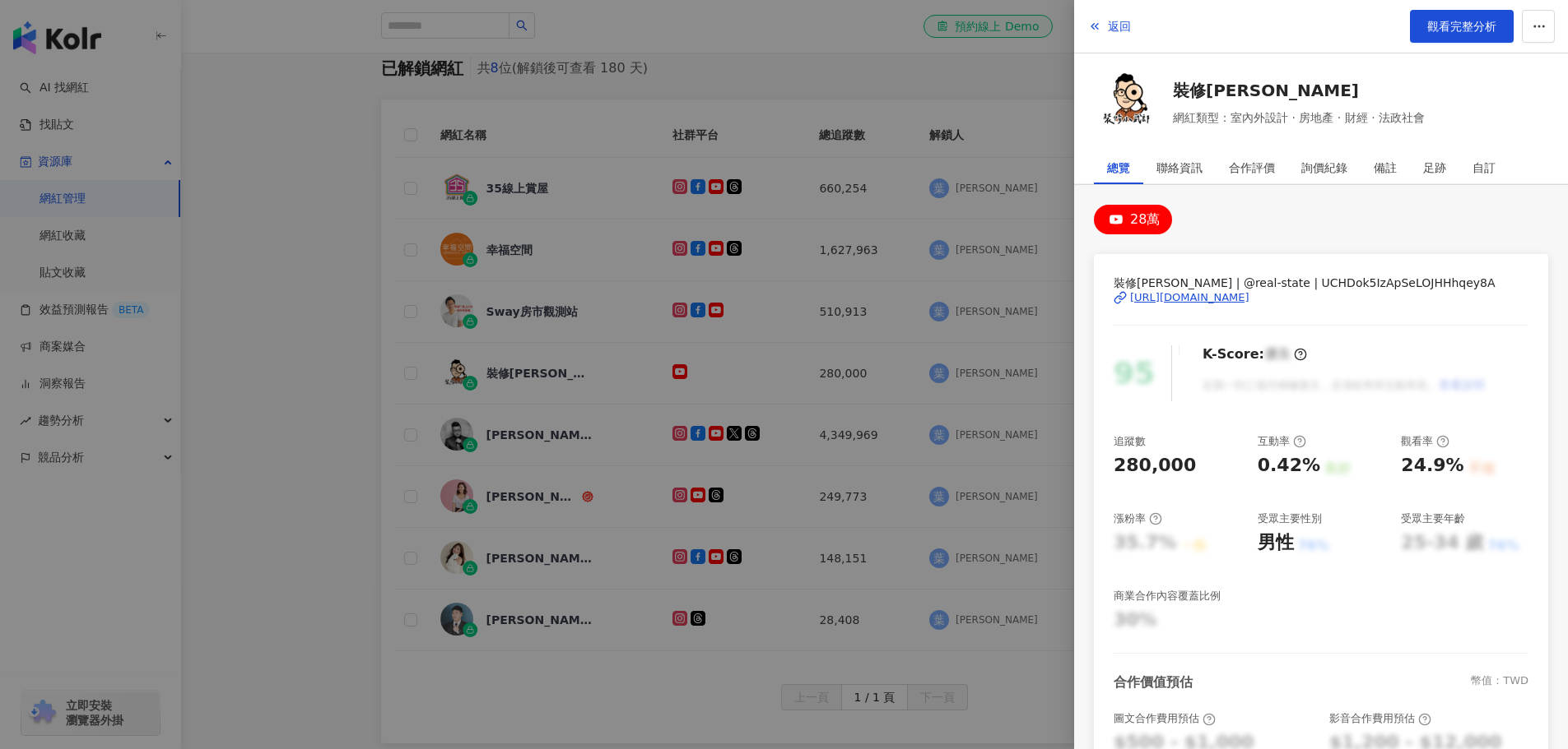
click at [1216, 294] on div "https://www.youtube.com/channel/UCHDok5IzApSeLOJHHhqey8A" at bounding box center [1189, 298] width 119 height 15
click at [309, 246] on div at bounding box center [784, 374] width 1568 height 749
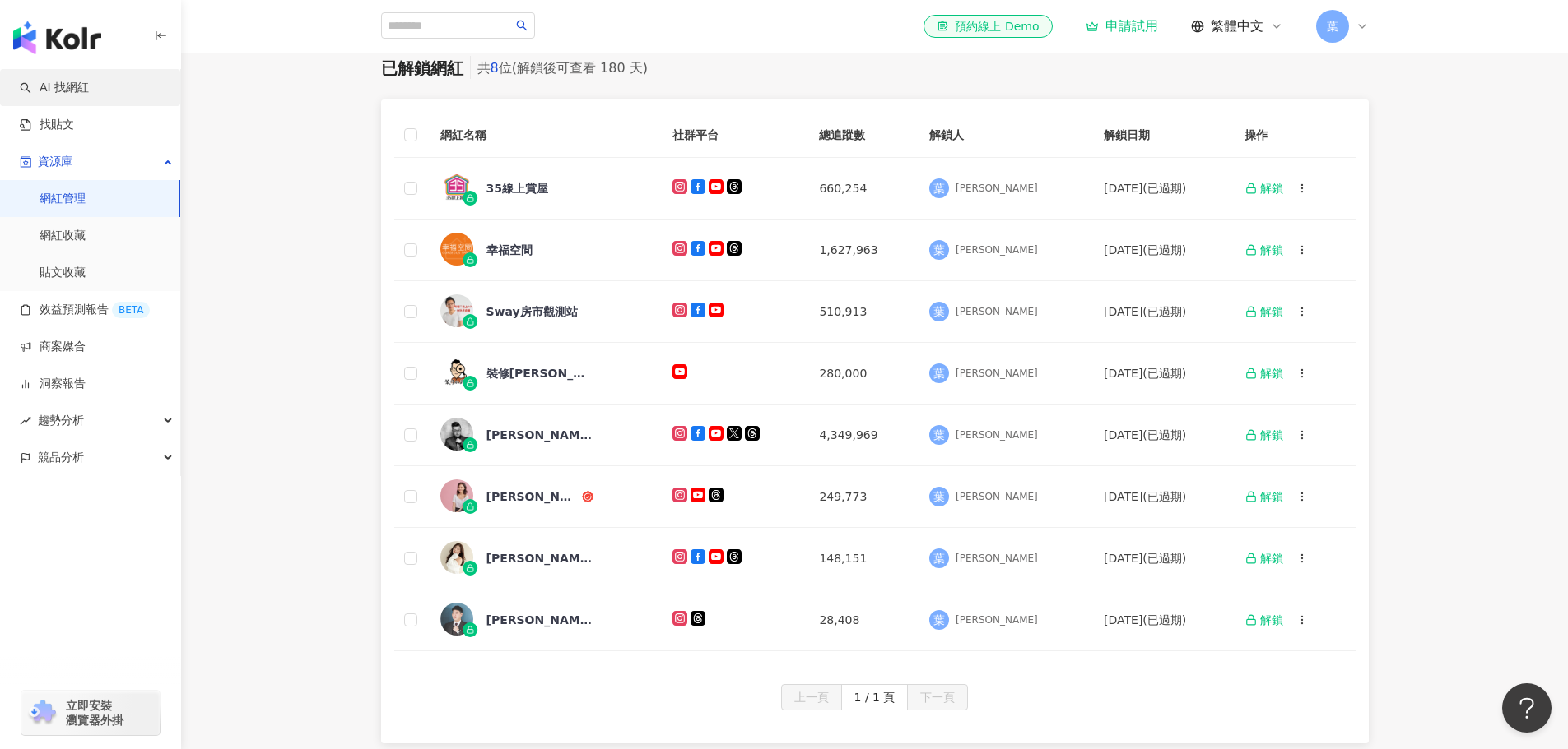
click at [69, 95] on link "AI 找網紅" at bounding box center [54, 87] width 69 height 16
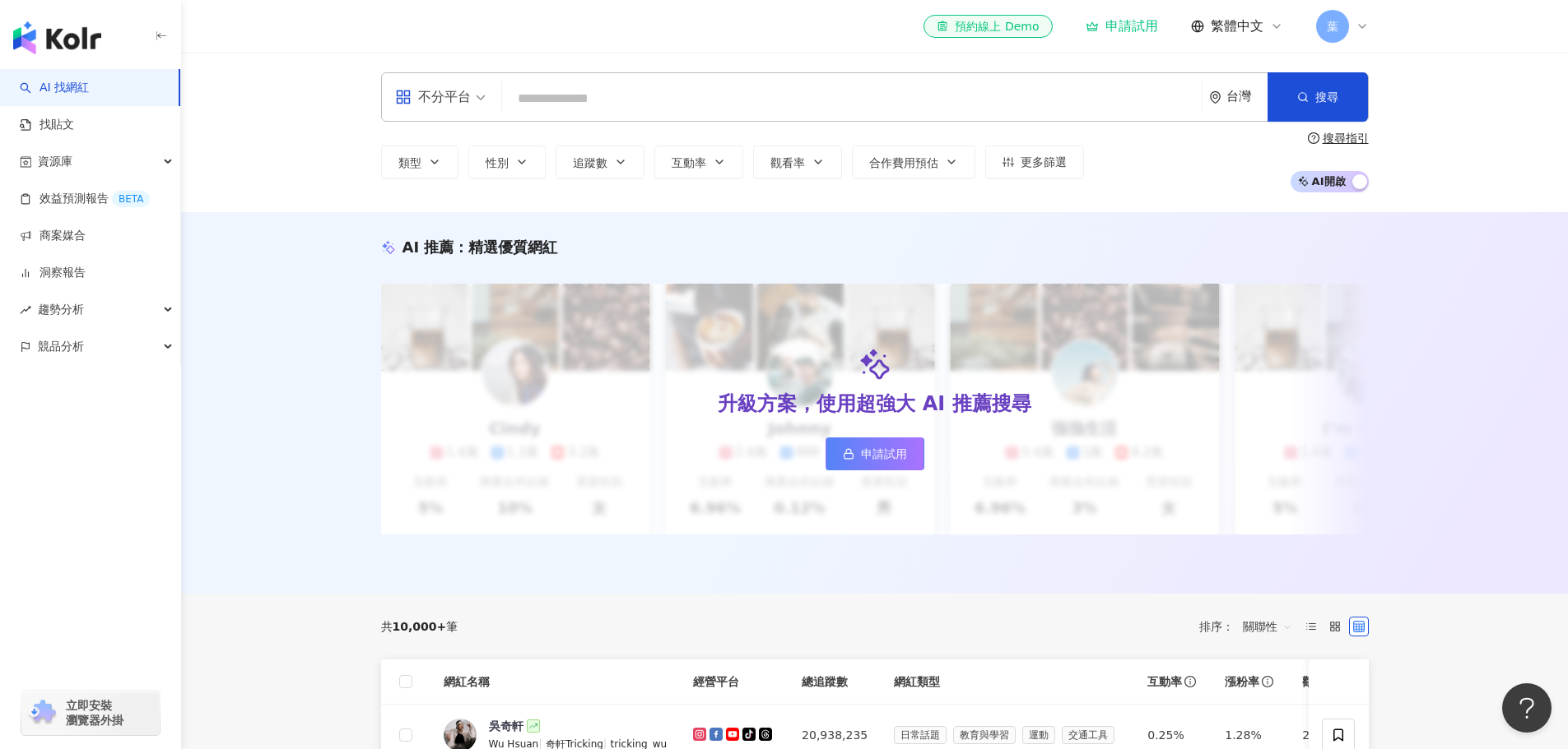
click at [530, 83] on input "search" at bounding box center [852, 98] width 686 height 31
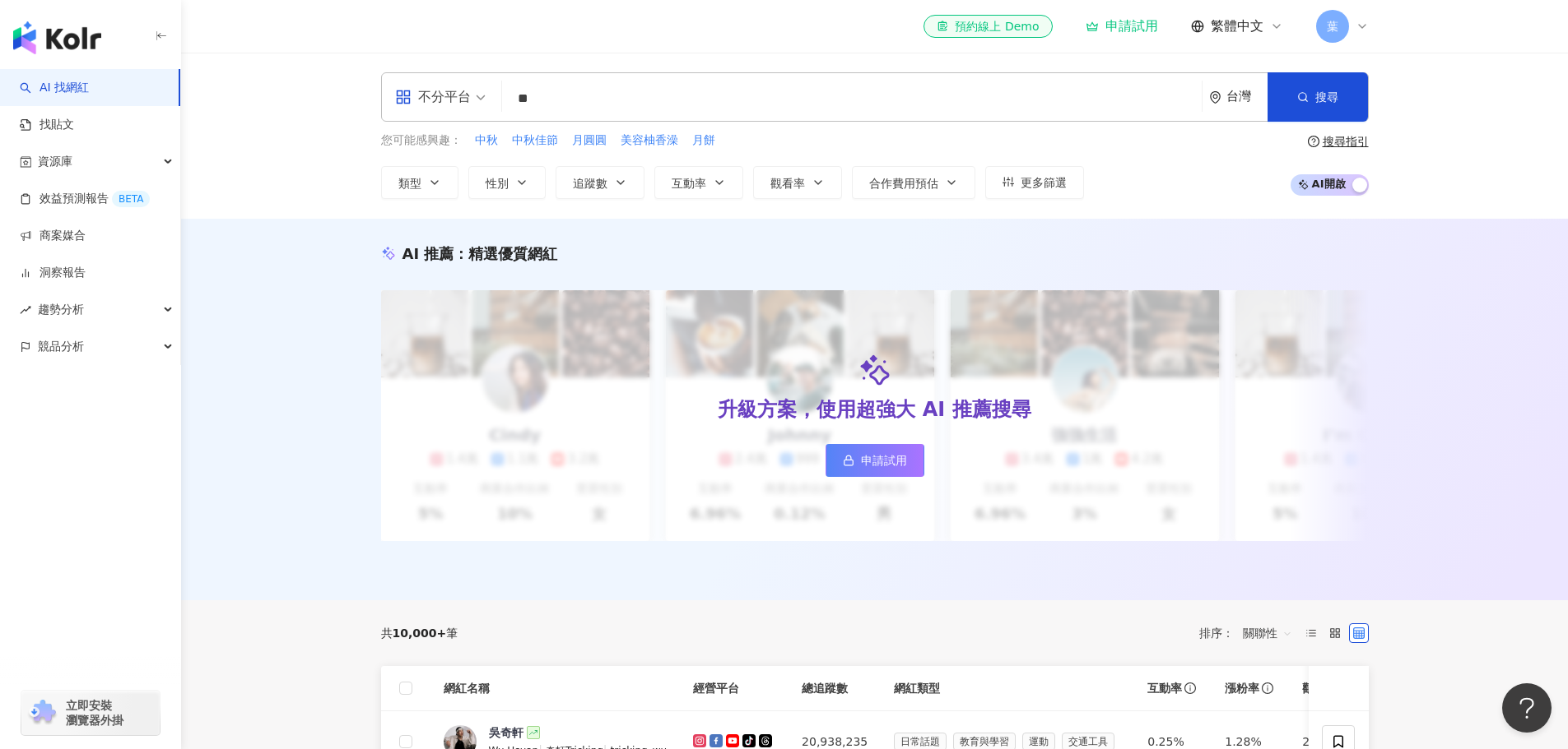
type input "**"
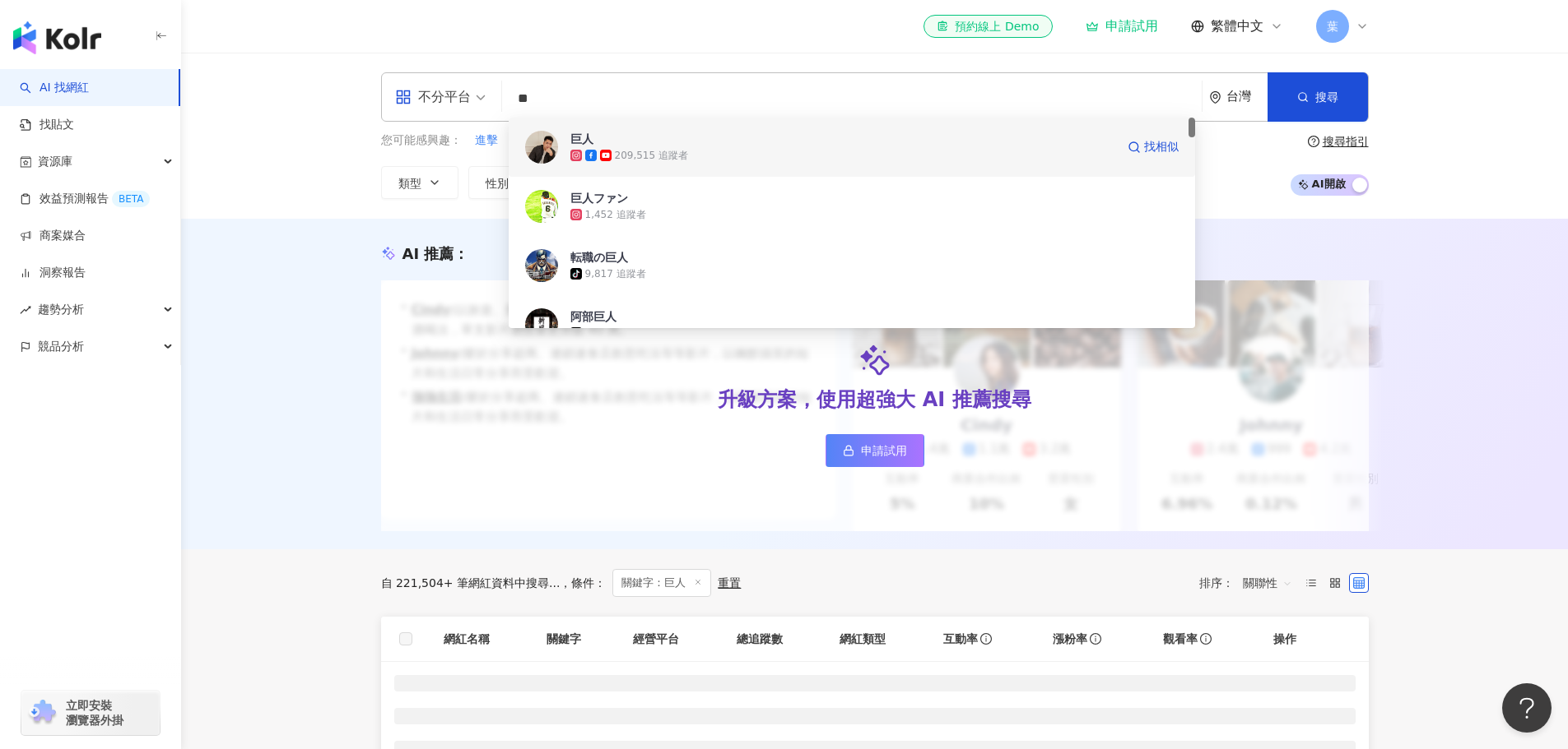
click at [717, 151] on div "209,515 追蹤者" at bounding box center [843, 155] width 545 height 16
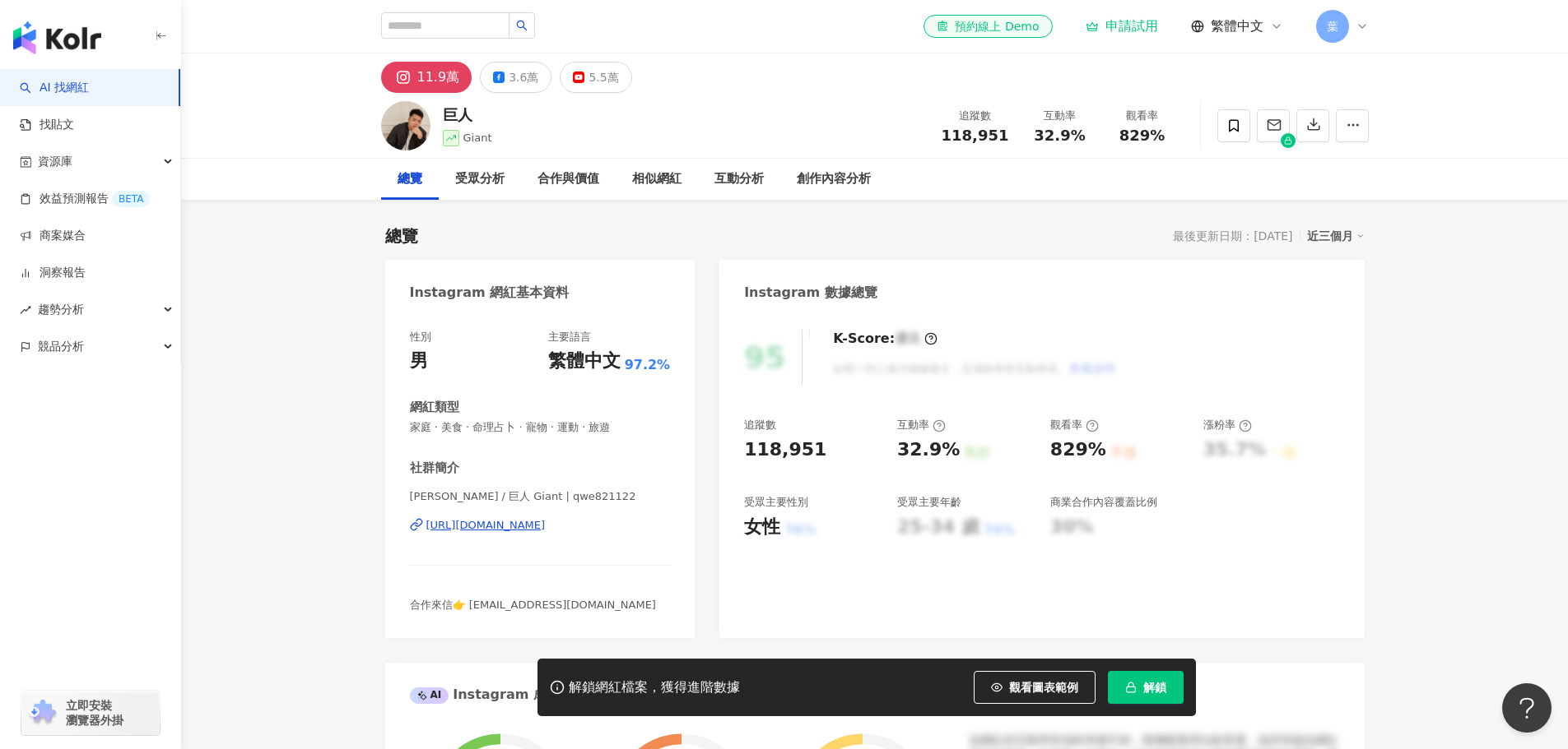
click at [533, 531] on div "https://www.instagram.com/qwe821122/" at bounding box center [486, 526] width 119 height 15
click at [86, 96] on link "AI 找網紅" at bounding box center [54, 87] width 69 height 16
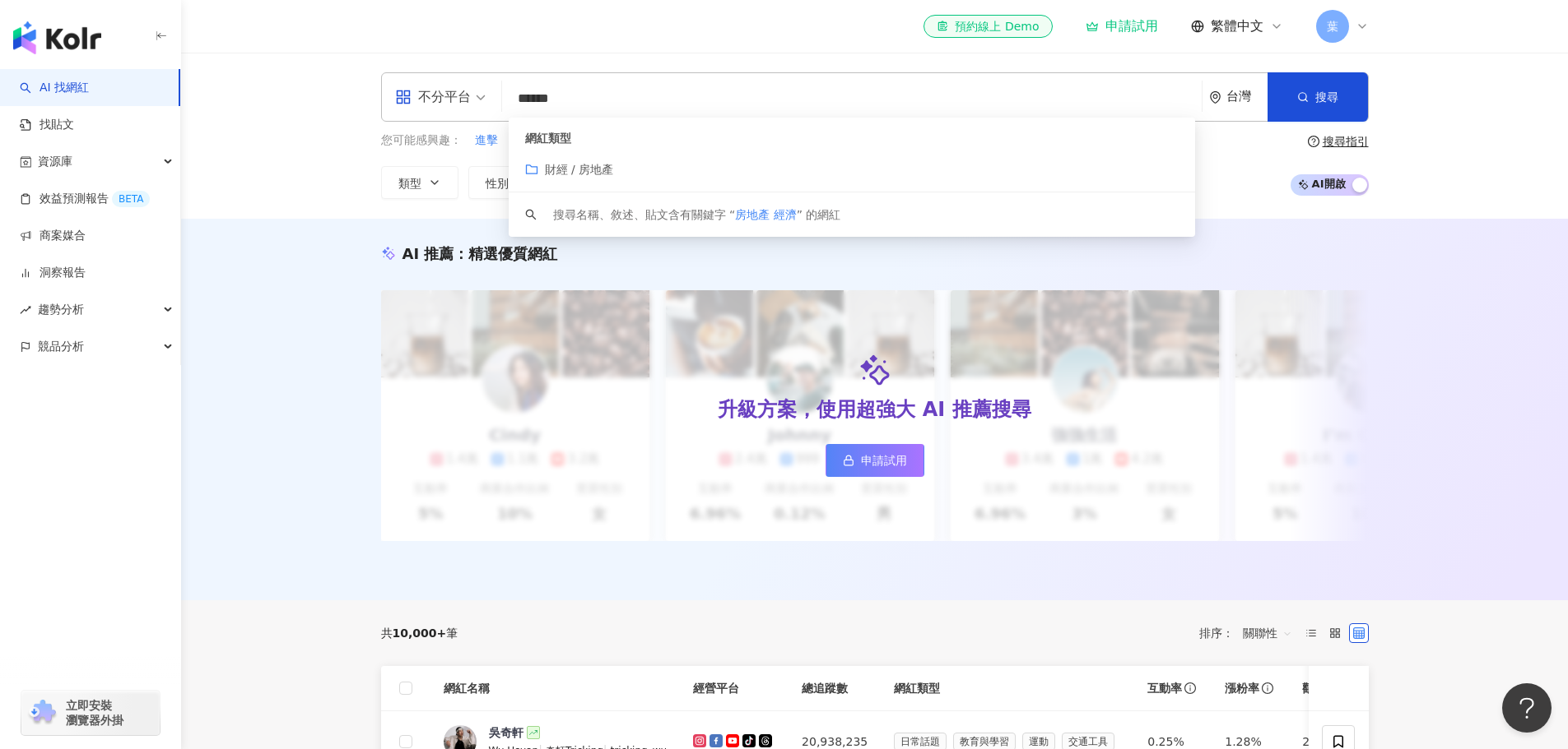
click at [614, 180] on div "網紅類型 財經 / 房地產" at bounding box center [852, 154] width 686 height 75
click at [609, 173] on span "財經 / 房地產" at bounding box center [579, 169] width 69 height 13
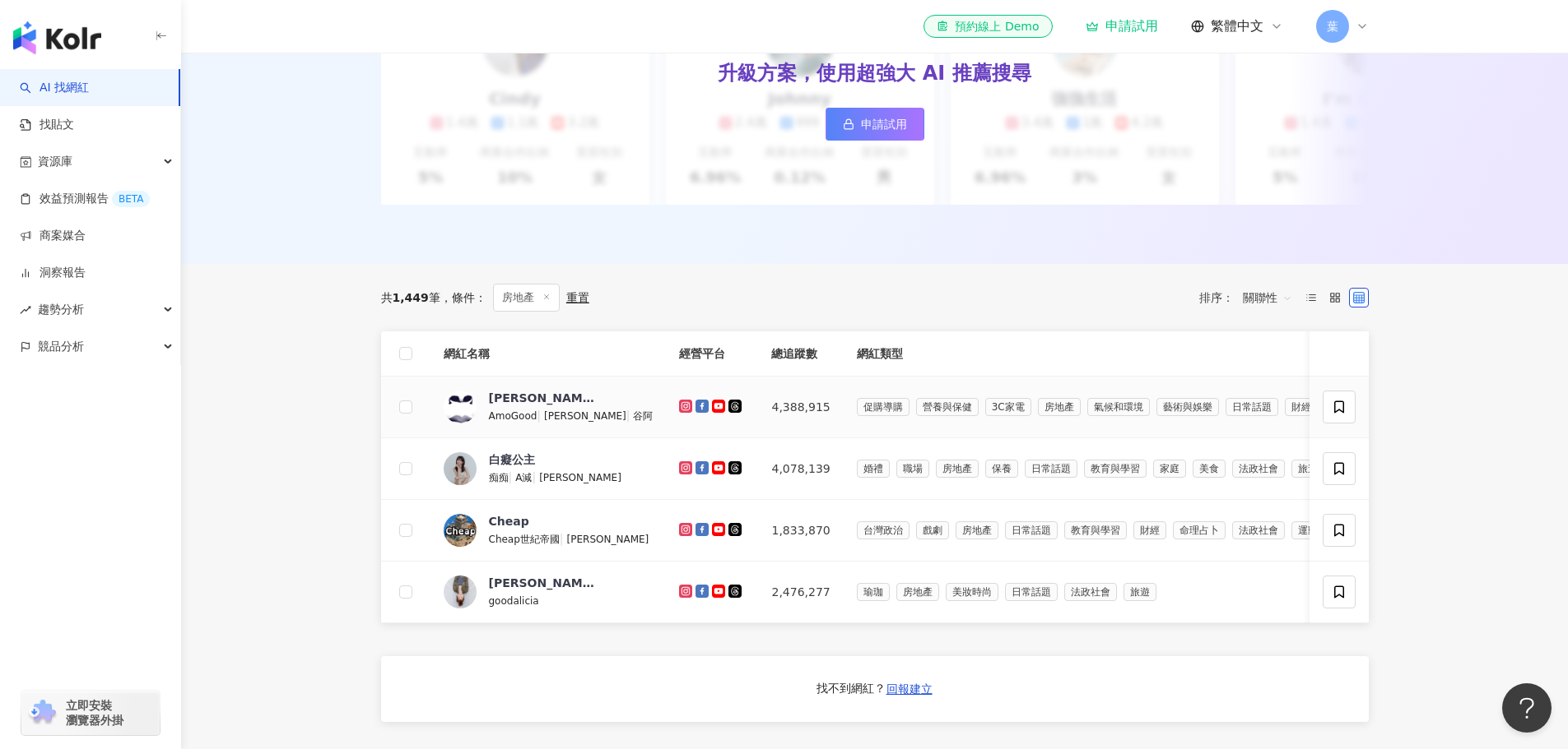
scroll to position [411, 0]
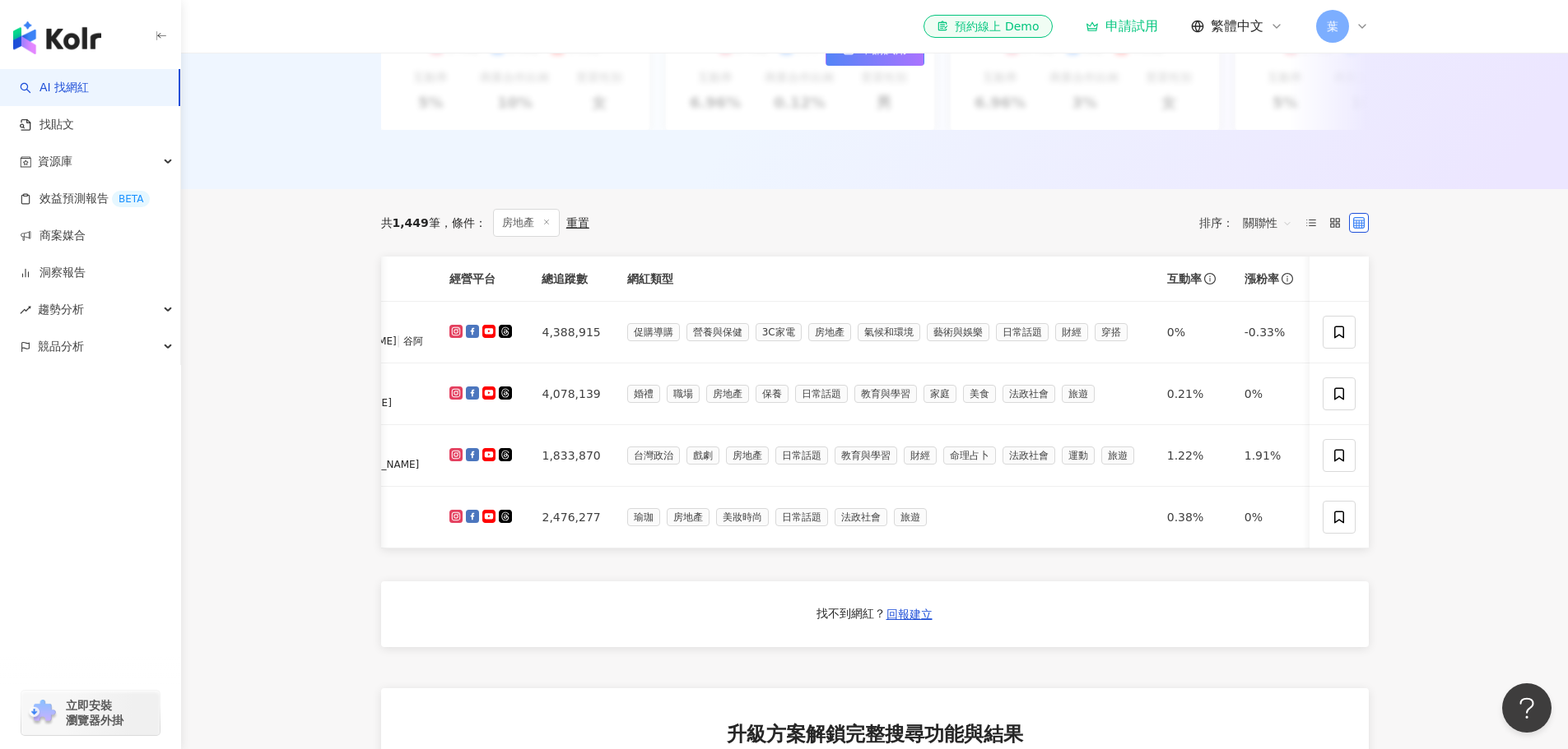
type input "******"
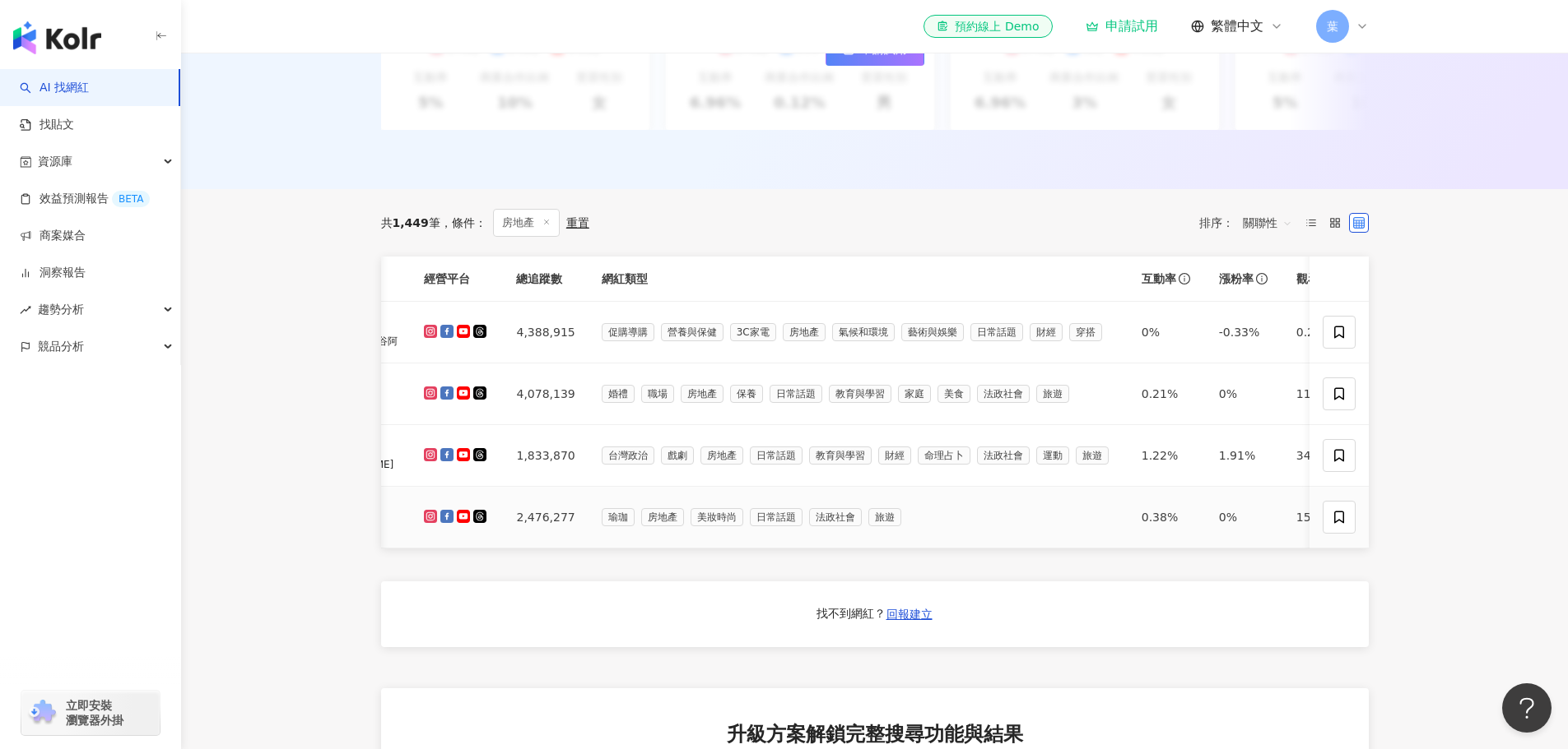
drag, startPoint x: 934, startPoint y: 556, endPoint x: 971, endPoint y: 552, distance: 37.2
click at [970, 549] on td "瑜珈 房地產 美妝時尚 日常話題 法政社會 旅遊" at bounding box center [858, 517] width 540 height 61
click at [980, 549] on td "瑜珈 房地產 美妝時尚 日常話題 法政社會 旅遊" at bounding box center [858, 517] width 540 height 61
drag, startPoint x: 980, startPoint y: 550, endPoint x: 627, endPoint y: 557, distance: 353.1
click at [627, 549] on td "瑜珈 房地產 美妝時尚 日常話題 法政社會 旅遊" at bounding box center [858, 517] width 540 height 61
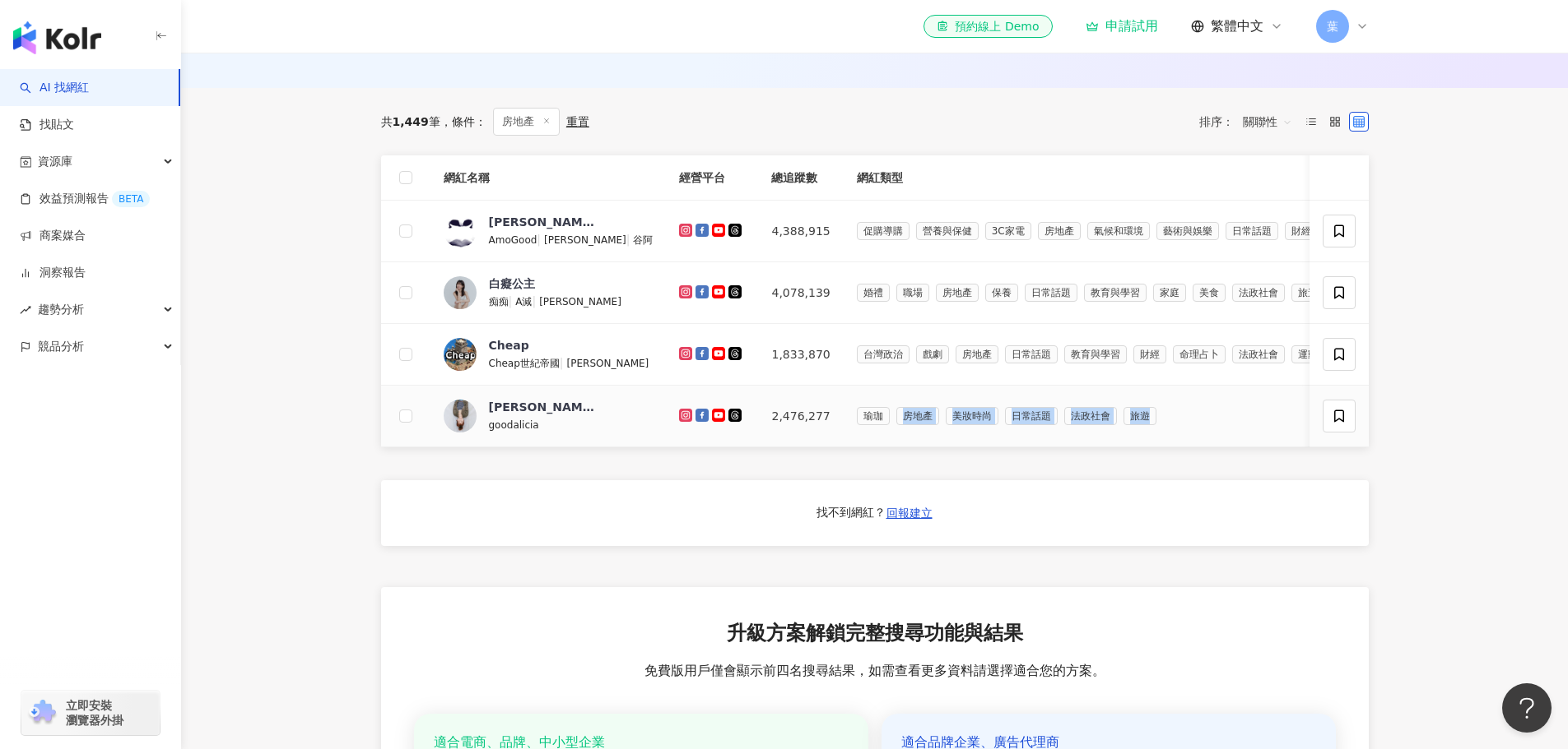
scroll to position [494, 0]
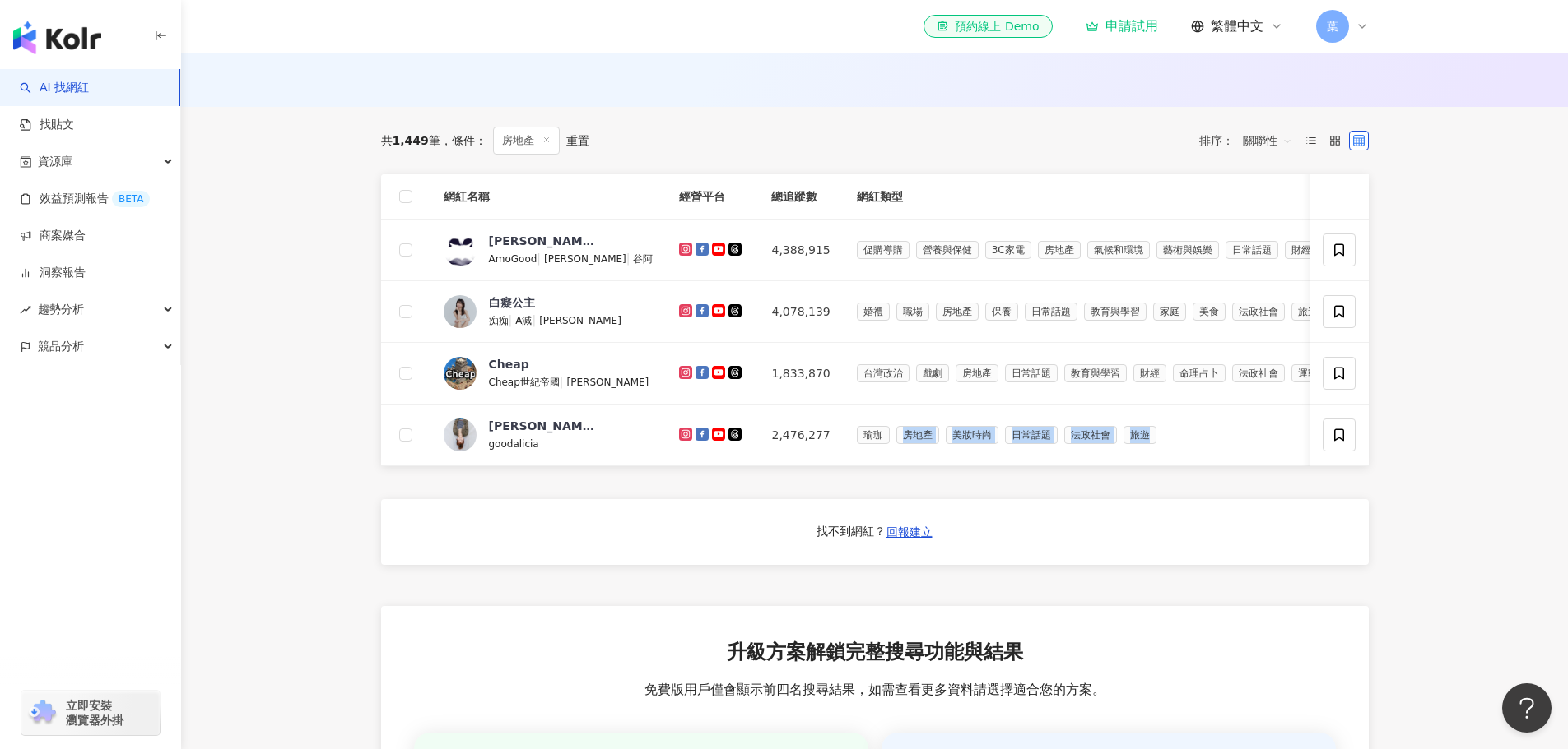
click at [1249, 152] on span "關聯性" at bounding box center [1267, 141] width 49 height 26
click at [1313, 150] on label at bounding box center [1311, 140] width 20 height 20
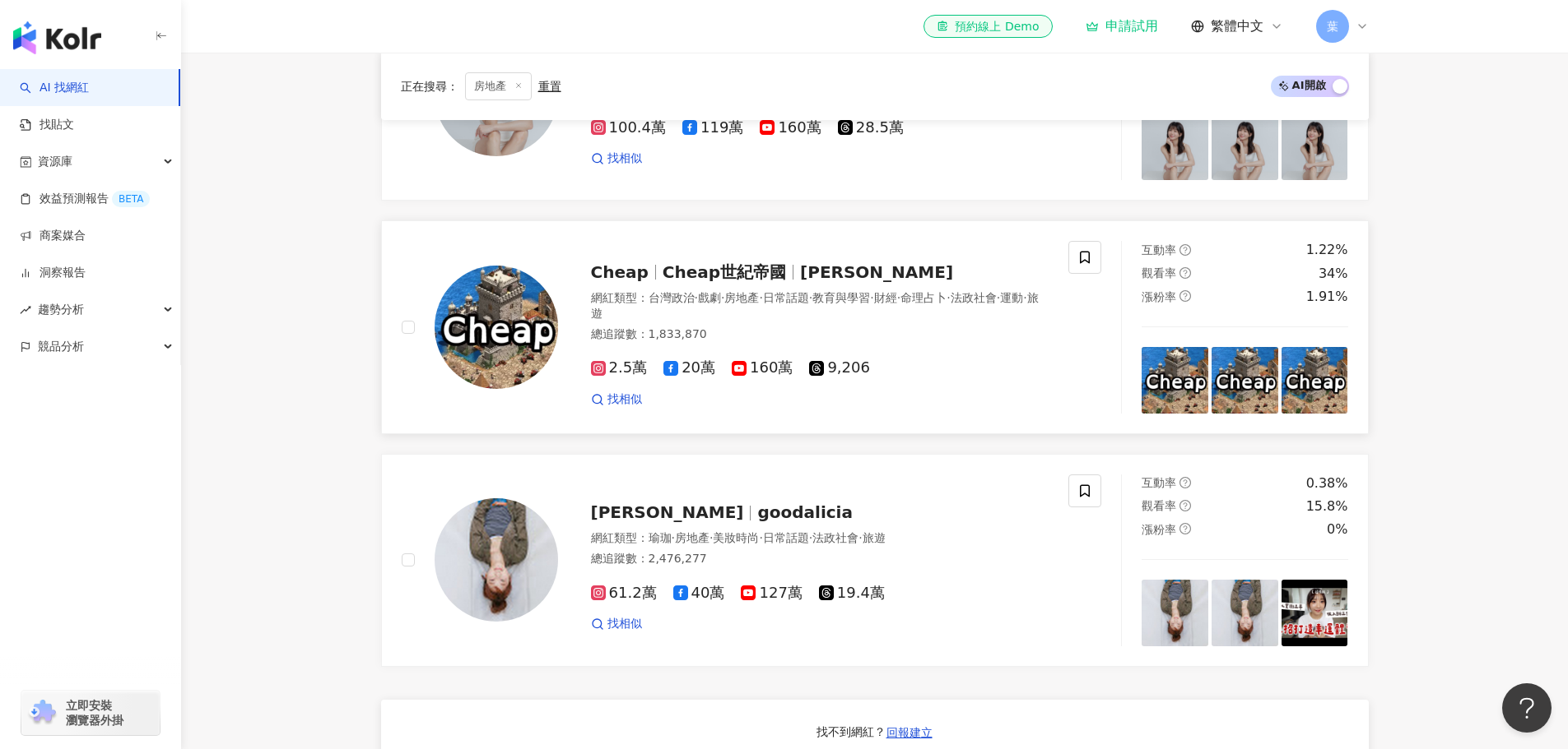
scroll to position [905, 0]
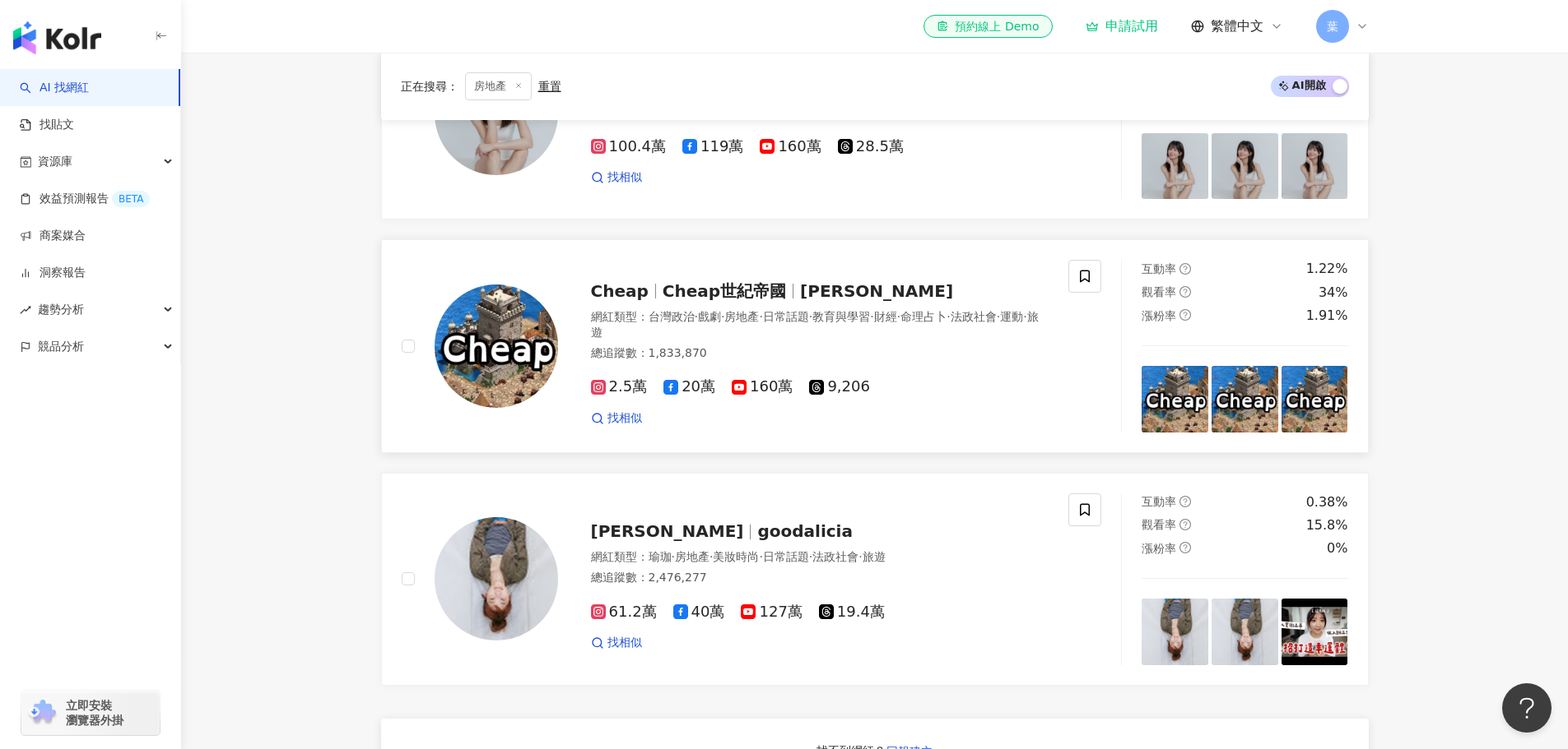
click at [800, 295] on span "鄭才暐" at bounding box center [876, 290] width 153 height 20
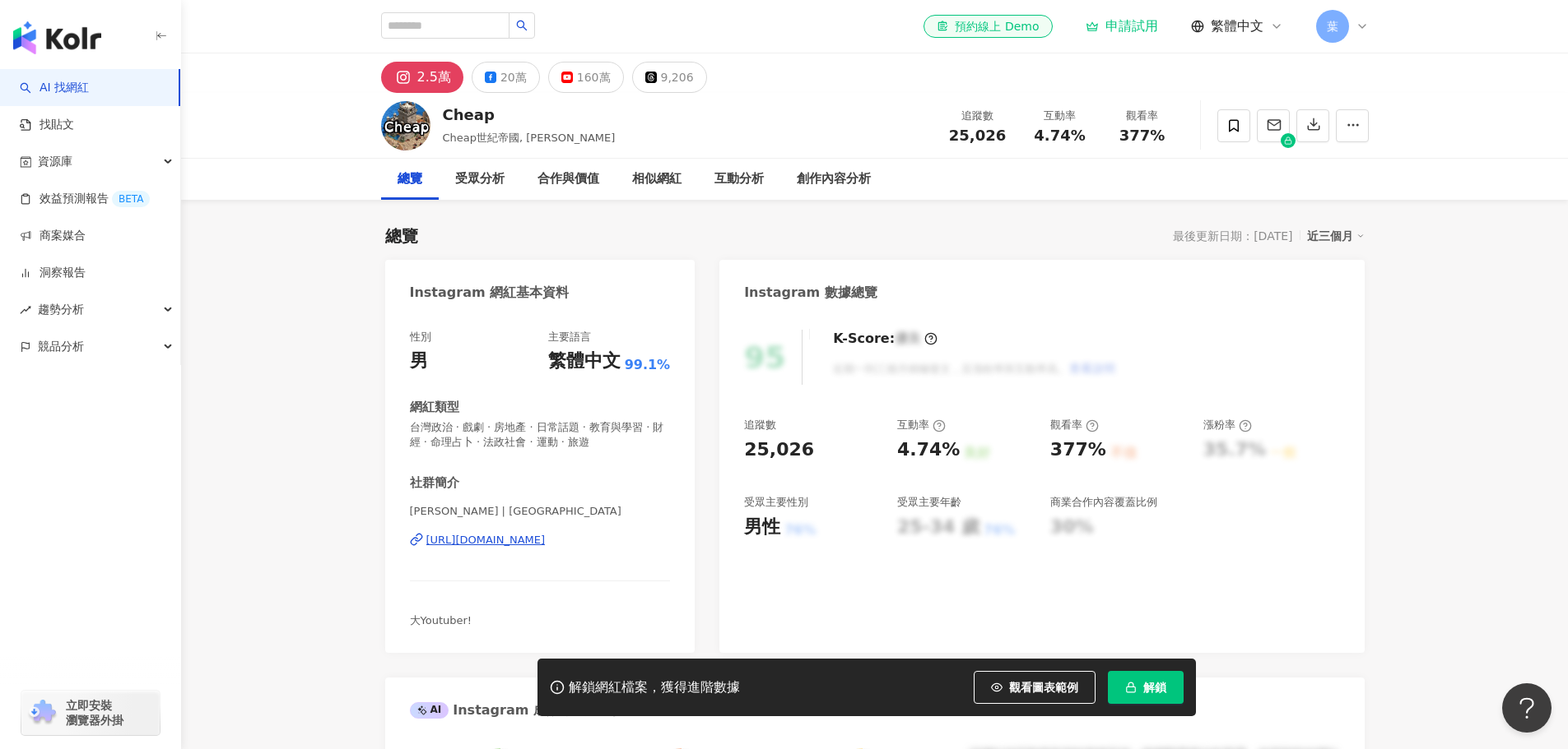
click at [546, 544] on div "[URL][DOMAIN_NAME]" at bounding box center [486, 541] width 119 height 15
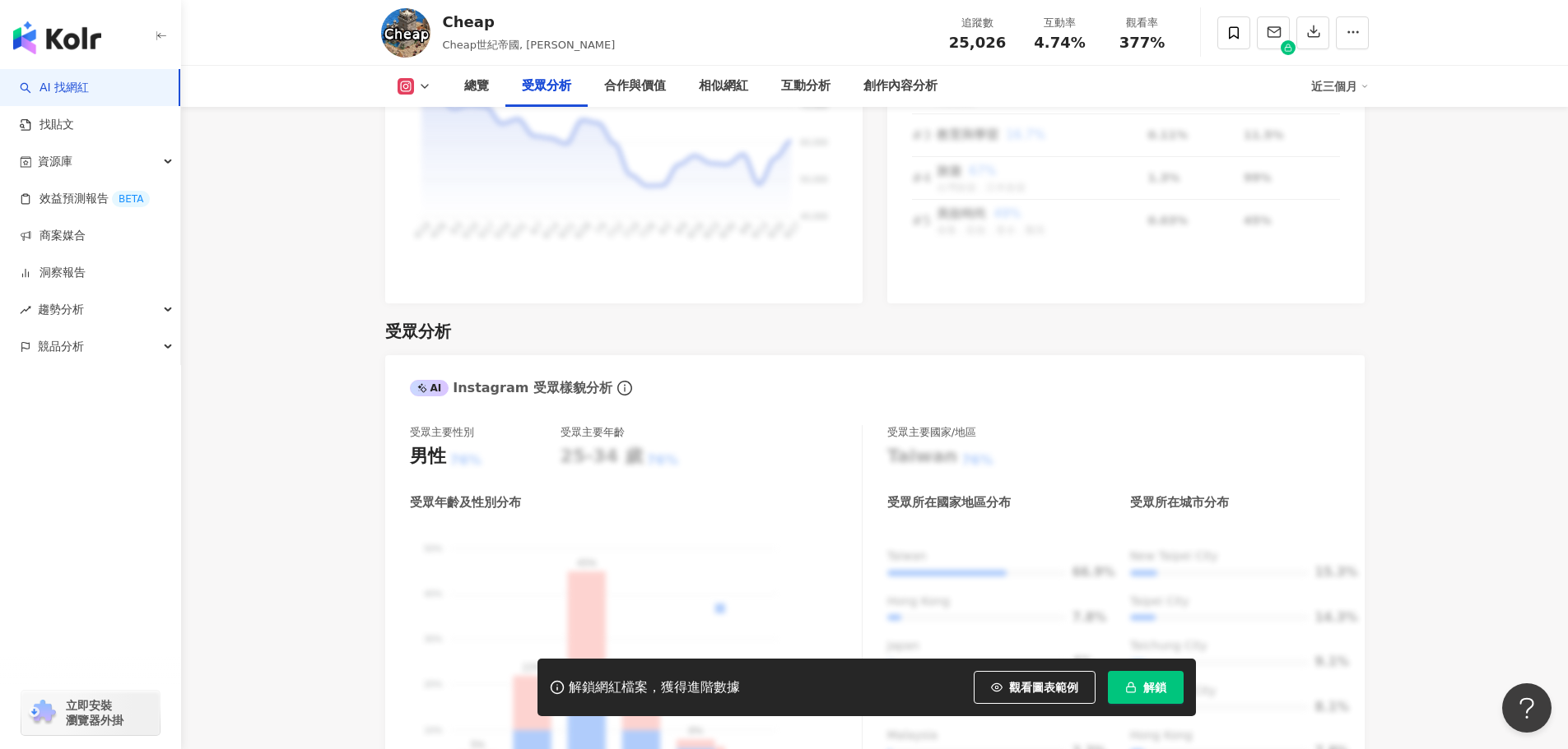
scroll to position [1728, 0]
